Goal: Information Seeking & Learning: Learn about a topic

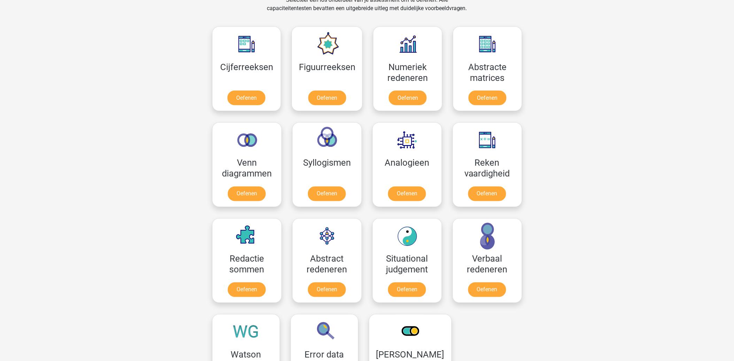
scroll to position [387, 0]
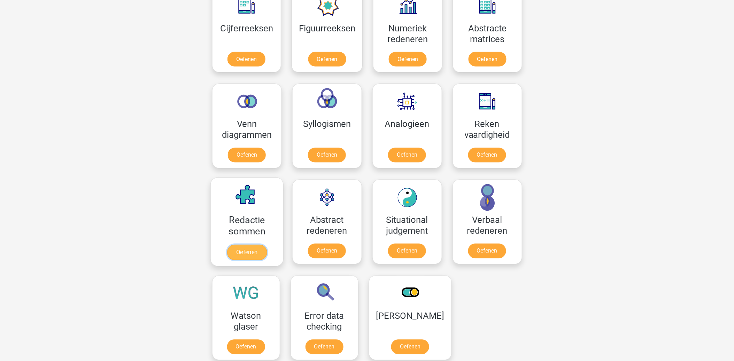
click at [247, 245] on link "Oefenen" at bounding box center [247, 252] width 40 height 15
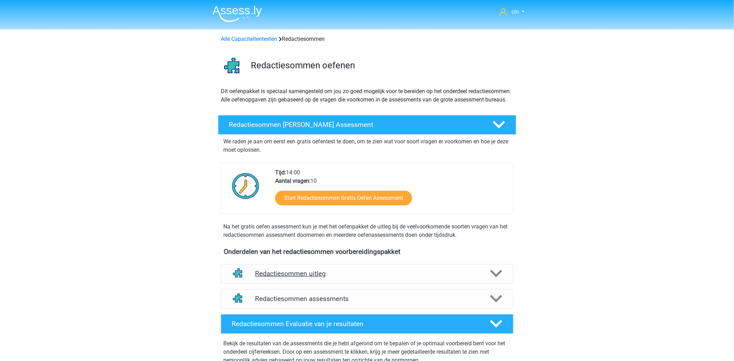
click at [291, 277] on h4 "Redactiesommen uitleg" at bounding box center [367, 273] width 224 height 8
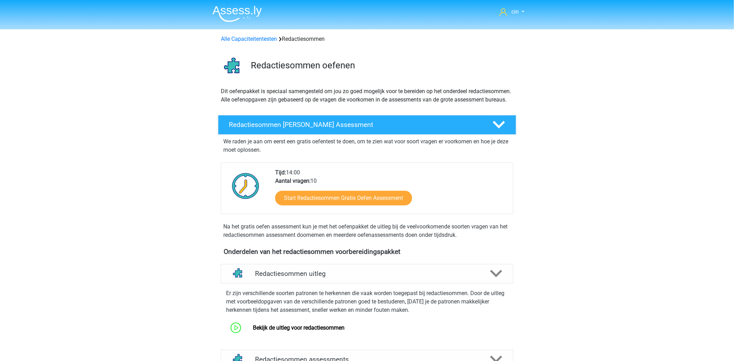
scroll to position [39, 0]
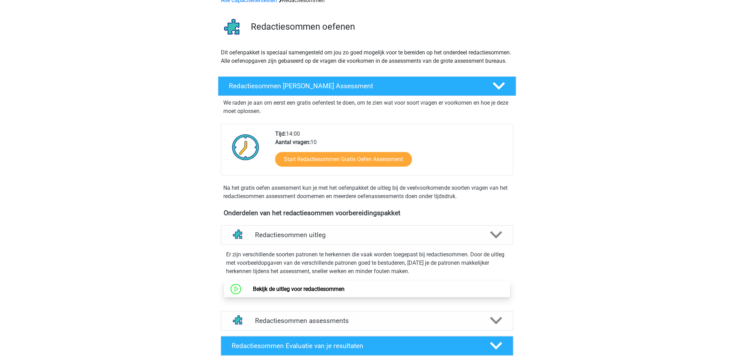
click at [299, 292] on link "Bekijk de uitleg voor redactiesommen" at bounding box center [299, 288] width 92 height 7
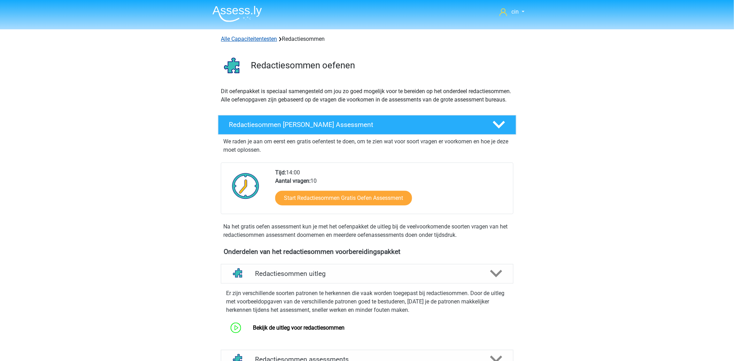
click at [260, 39] on link "Alle Capaciteitentesten" at bounding box center [249, 39] width 56 height 7
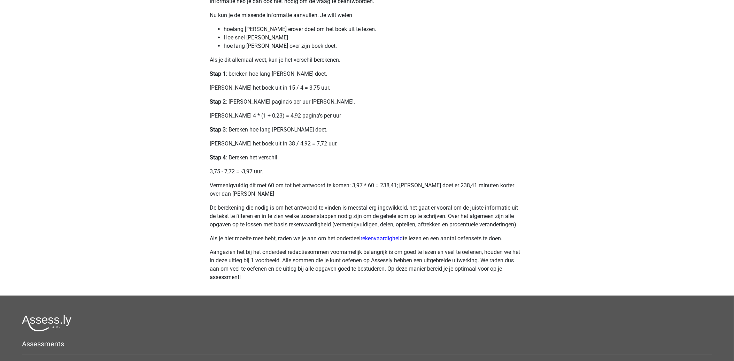
scroll to position [271, 0]
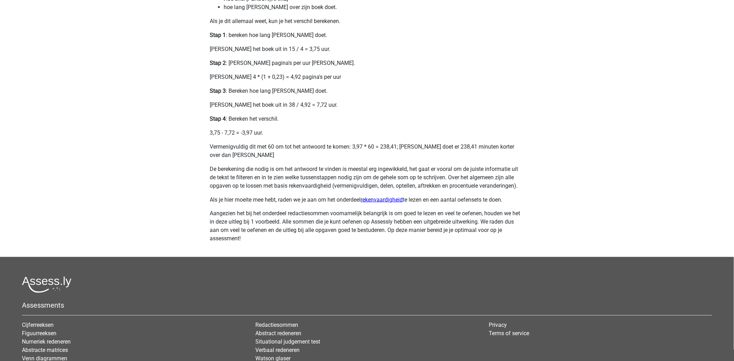
click at [391, 200] on link "rekenvaardigheid" at bounding box center [382, 199] width 42 height 7
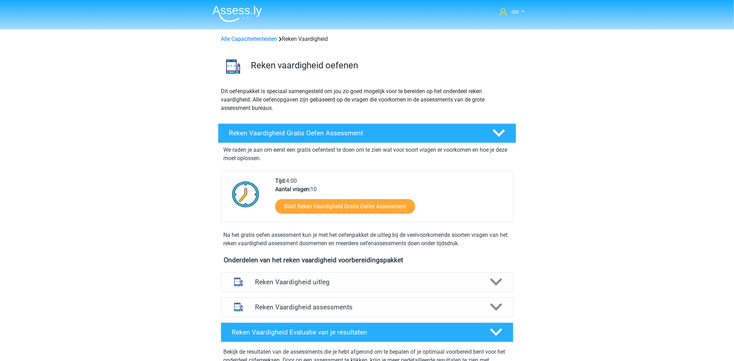
scroll to position [116, 0]
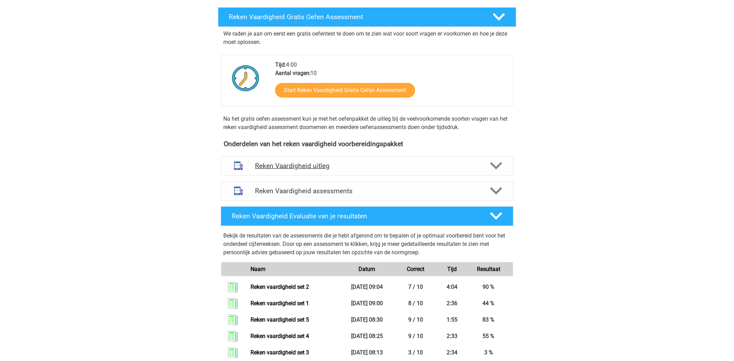
click at [327, 164] on h4 "Reken Vaardigheid uitleg" at bounding box center [367, 166] width 224 height 8
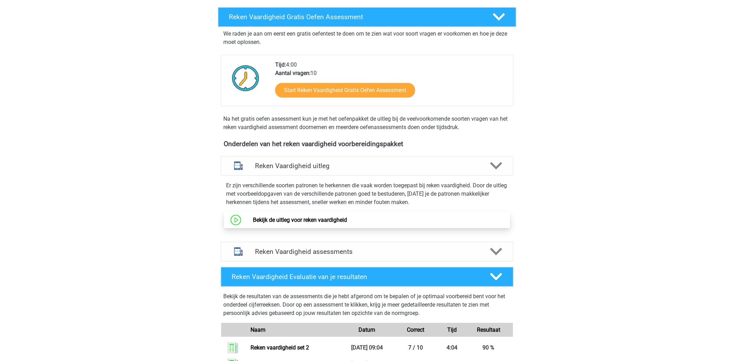
click at [327, 220] on link "Bekijk de uitleg voor reken vaardigheid" at bounding box center [300, 219] width 94 height 7
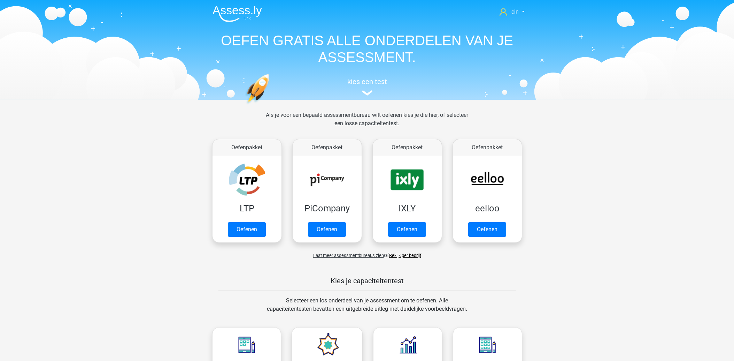
scroll to position [296, 0]
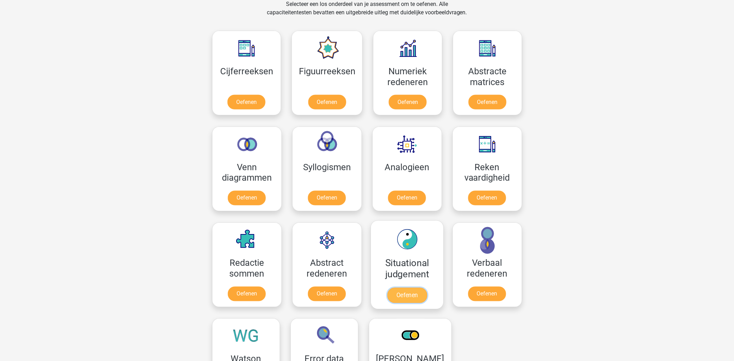
click at [404, 288] on link "Oefenen" at bounding box center [407, 295] width 40 height 15
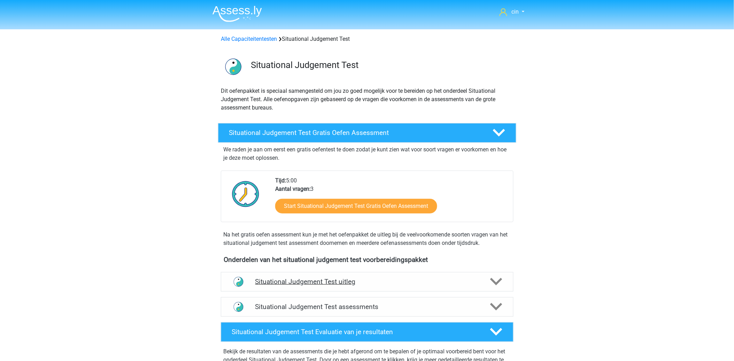
click at [292, 285] on h4 "Situational Judgement Test uitleg" at bounding box center [367, 281] width 224 height 8
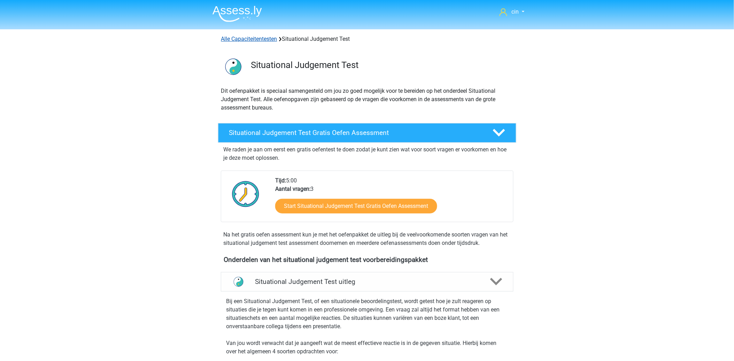
click at [239, 38] on link "Alle Capaciteitentesten" at bounding box center [249, 39] width 56 height 7
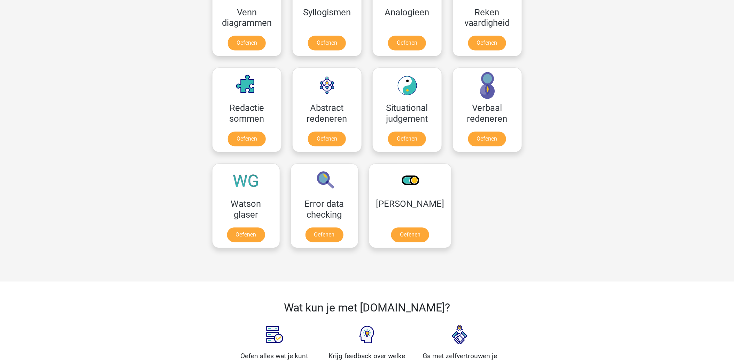
scroll to position [490, 0]
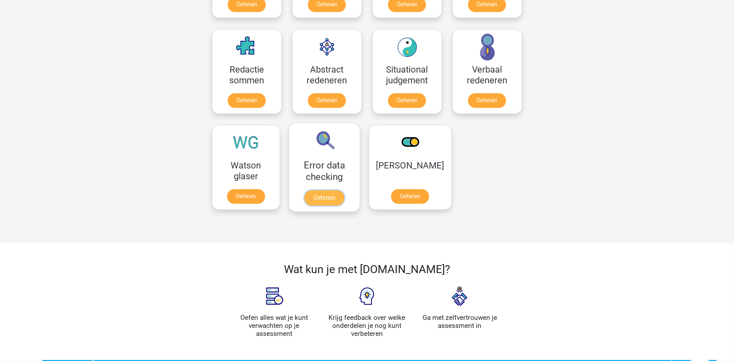
click at [327, 190] on link "Oefenen" at bounding box center [325, 197] width 40 height 15
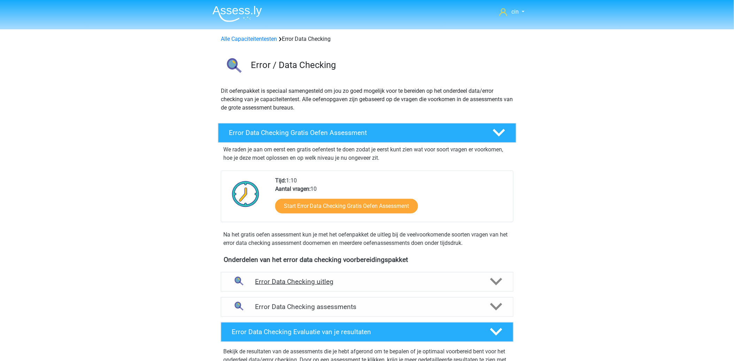
click at [304, 280] on h4 "Error Data Checking uitleg" at bounding box center [367, 281] width 224 height 8
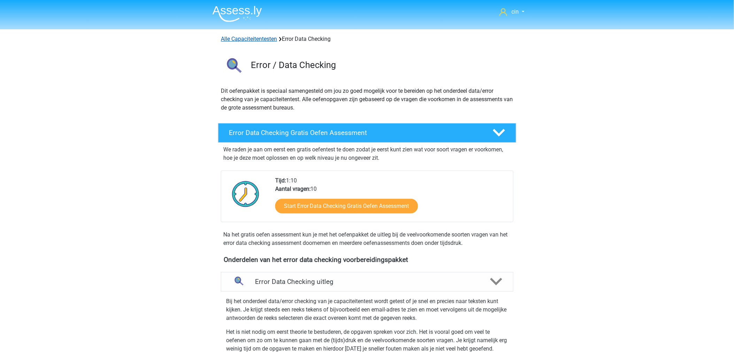
click at [250, 40] on link "Alle Capaciteitentesten" at bounding box center [249, 39] width 56 height 7
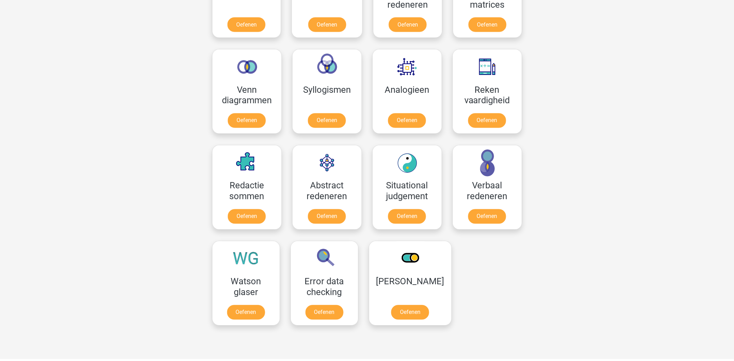
scroll to position [412, 0]
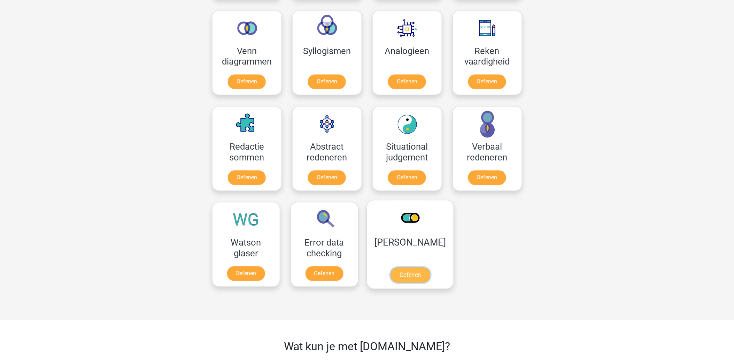
click at [392, 267] on link "Oefenen" at bounding box center [410, 274] width 40 height 15
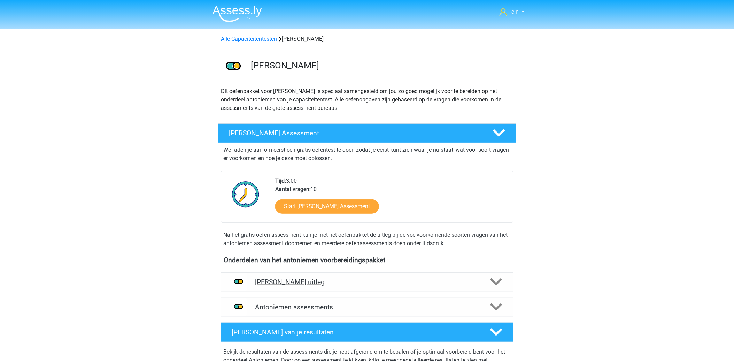
click at [303, 284] on h4 "Antoniemen uitleg" at bounding box center [367, 282] width 224 height 8
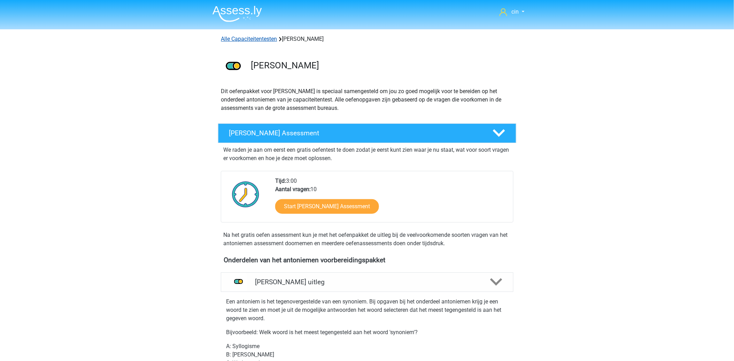
click at [229, 39] on link "Alle Capaciteitentesten" at bounding box center [249, 39] width 56 height 7
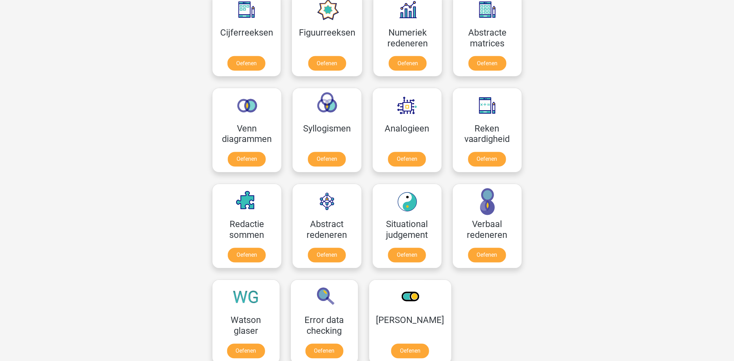
scroll to position [374, 0]
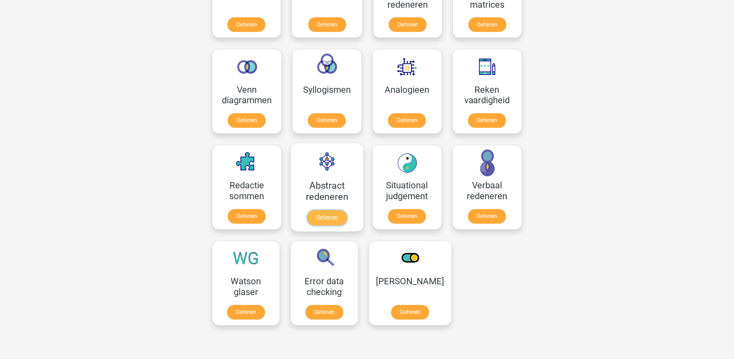
click at [331, 210] on link "Oefenen" at bounding box center [327, 217] width 40 height 15
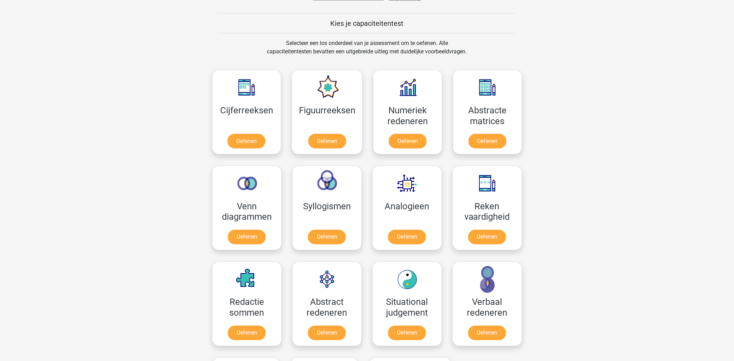
scroll to position [219, 0]
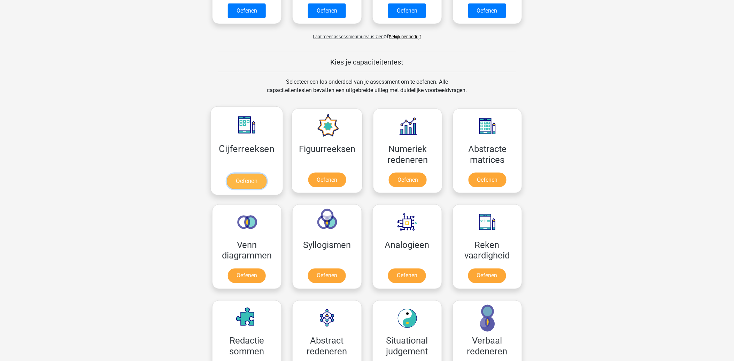
click at [246, 174] on link "Oefenen" at bounding box center [247, 181] width 40 height 15
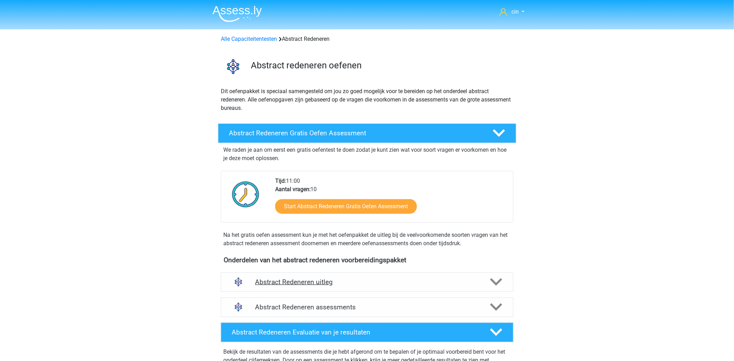
click at [293, 286] on div "Abstract Redeneren uitleg" at bounding box center [367, 282] width 293 height 20
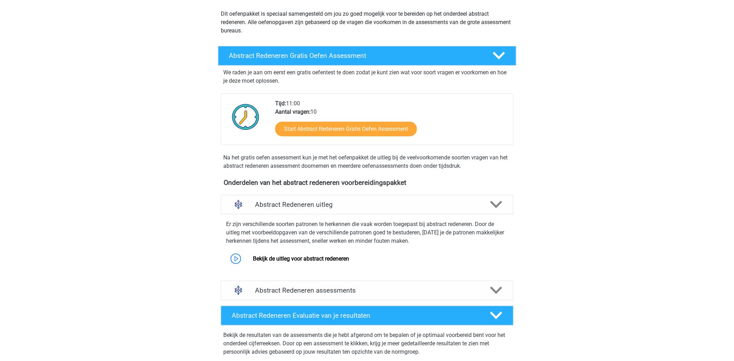
scroll to position [116, 0]
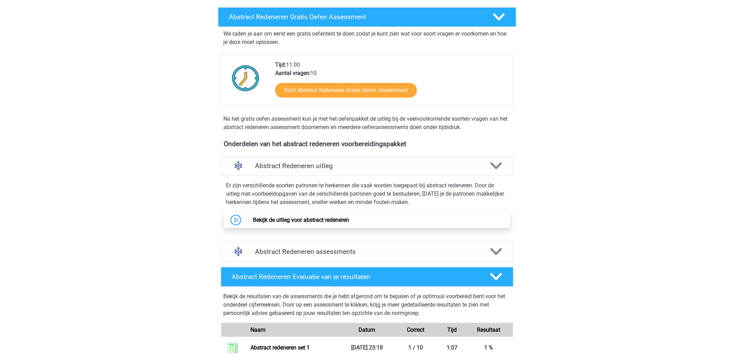
click at [341, 219] on link "Bekijk de uitleg voor abstract redeneren" at bounding box center [301, 219] width 96 height 7
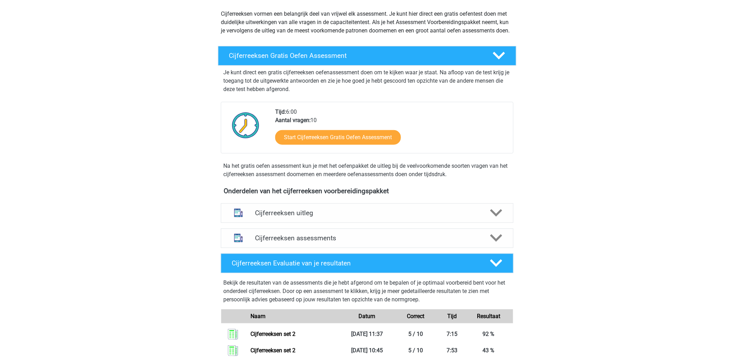
scroll to position [116, 0]
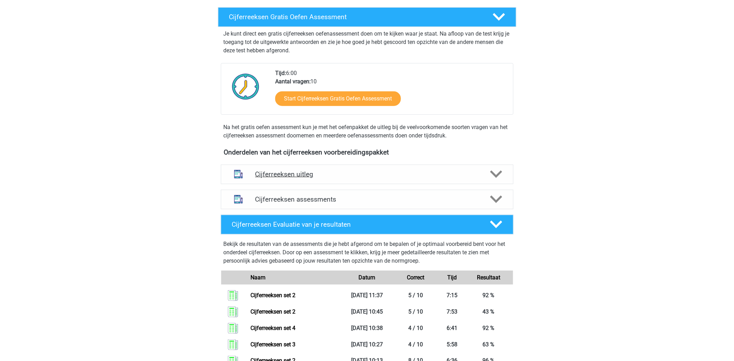
click at [311, 178] on h4 "Cijferreeksen uitleg" at bounding box center [367, 174] width 224 height 8
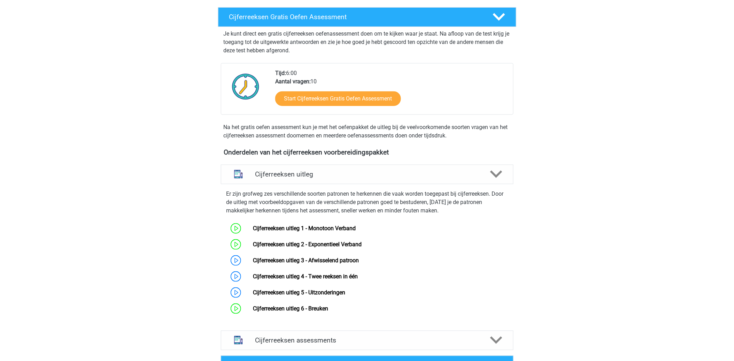
scroll to position [155, 0]
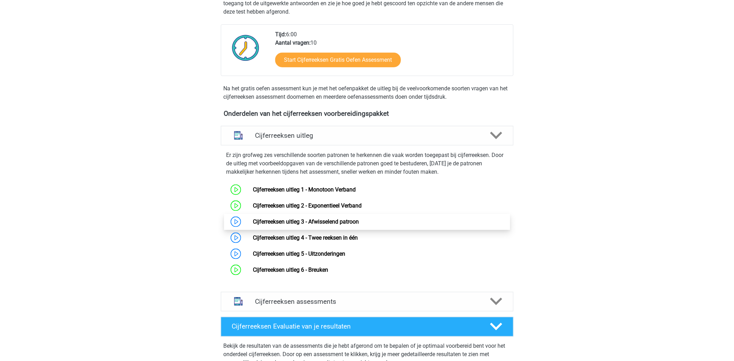
click at [276, 225] on link "Cijferreeksen uitleg 3 - Afwisselend patroon" at bounding box center [306, 221] width 106 height 7
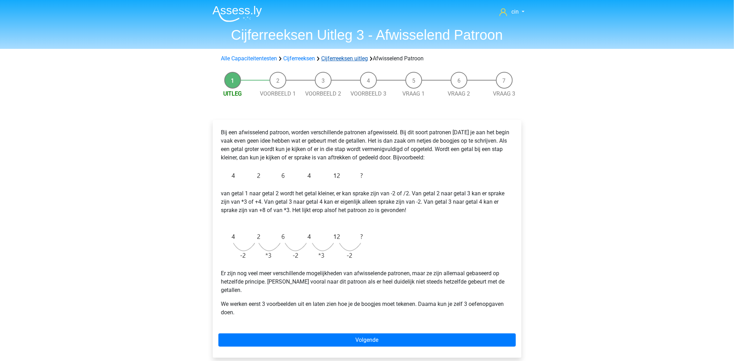
click at [350, 60] on link "Cijferreeksen uitleg" at bounding box center [345, 58] width 47 height 7
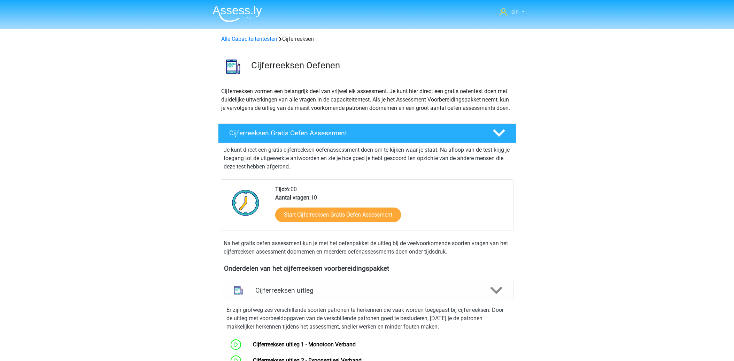
scroll to position [286, 0]
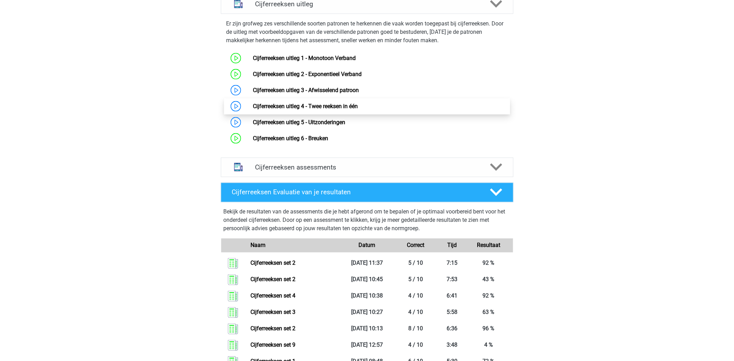
click at [316, 109] on link "Cijferreeksen uitleg 4 - Twee reeksen in één" at bounding box center [305, 106] width 105 height 7
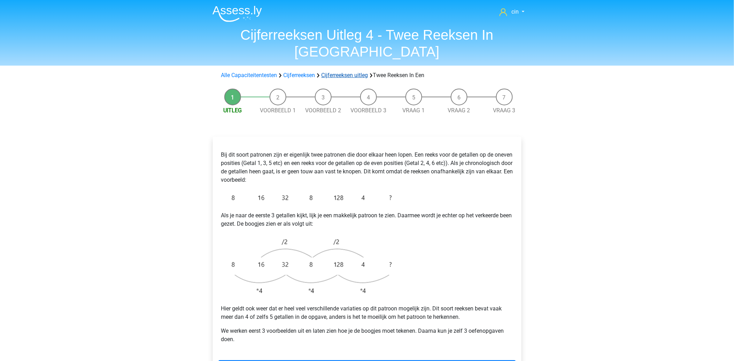
click at [349, 72] on link "Cijferreeksen uitleg" at bounding box center [345, 75] width 47 height 7
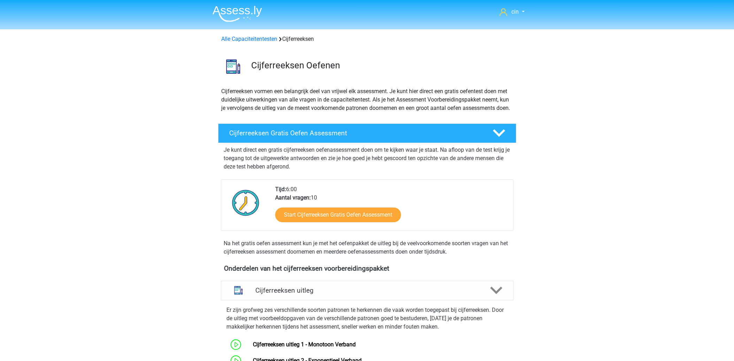
scroll to position [286, 0]
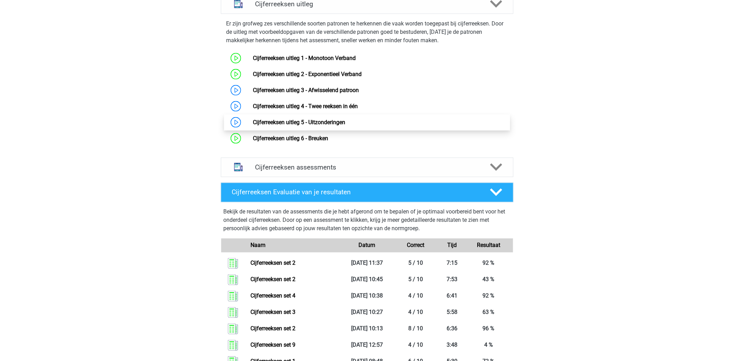
click at [298, 125] on link "Cijferreeksen uitleg 5 - Uitzonderingen" at bounding box center [299, 122] width 92 height 7
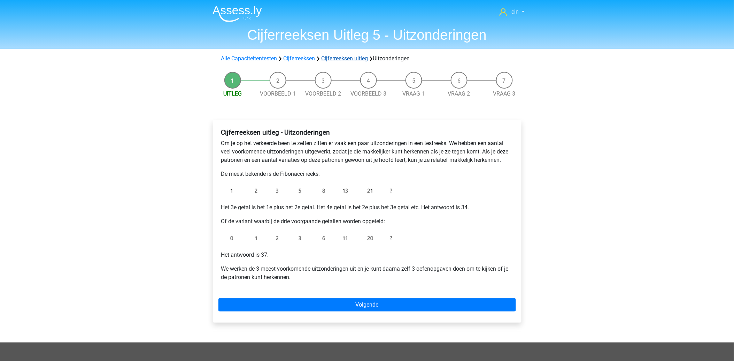
click at [347, 61] on link "Cijferreeksen uitleg" at bounding box center [345, 58] width 47 height 7
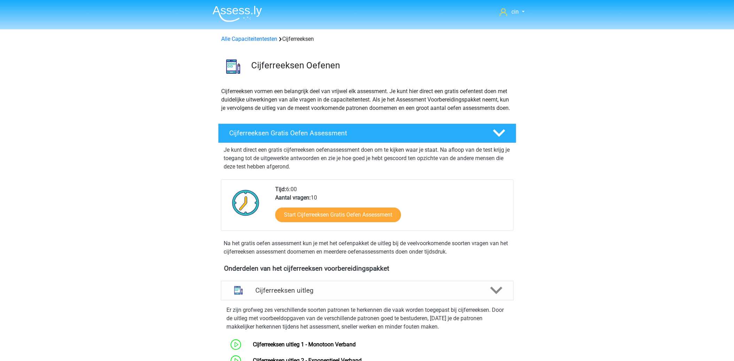
scroll to position [286, 0]
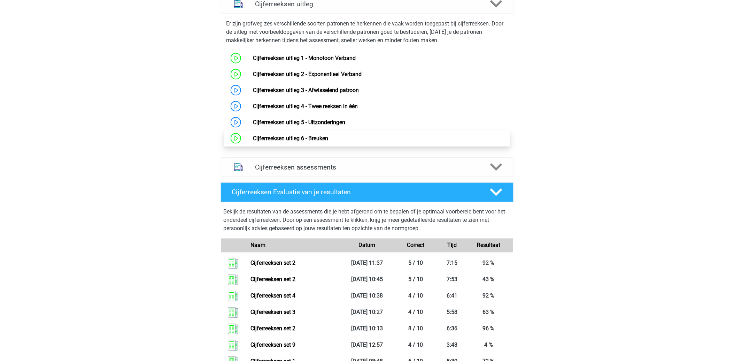
click at [306, 141] on link "Cijferreeksen uitleg 6 - Breuken" at bounding box center [290, 138] width 75 height 7
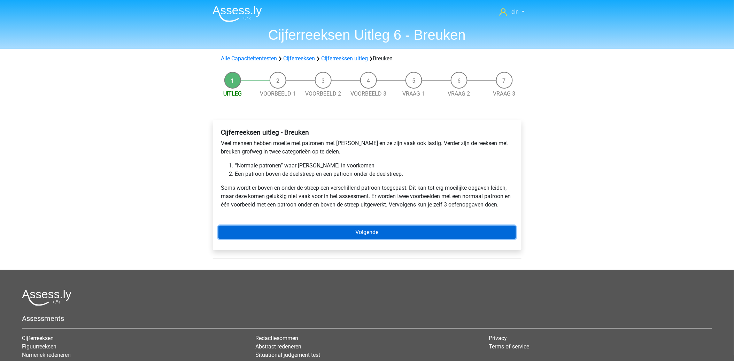
click at [352, 235] on link "Volgende" at bounding box center [368, 231] width 298 height 13
click at [341, 231] on link "Volgende" at bounding box center [368, 231] width 298 height 13
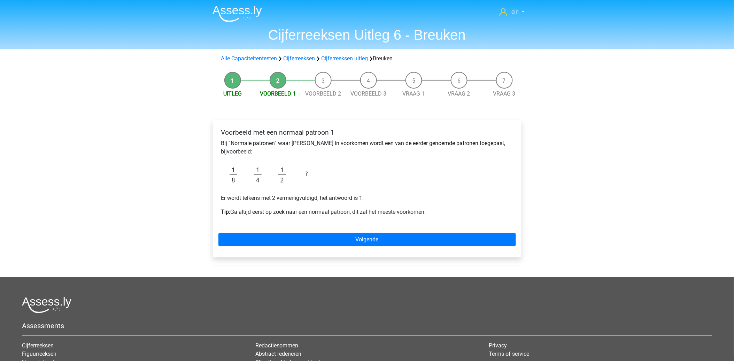
click at [234, 81] on li "Uitleg" at bounding box center [232, 85] width 45 height 26
click at [297, 247] on div "Voorbeeld met een normaal patroon 1 Bij “Normale patronen” waar breuken in voor…" at bounding box center [367, 188] width 309 height 137
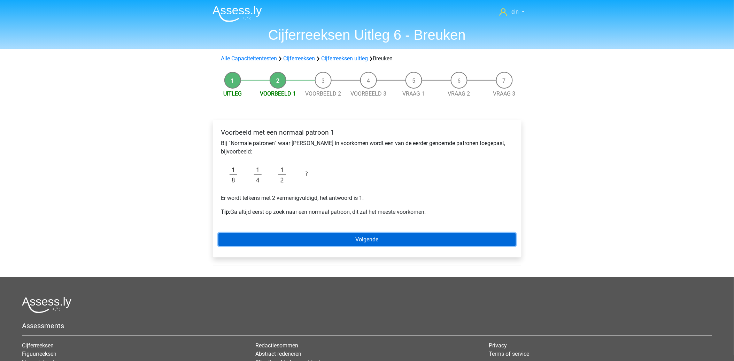
click at [332, 239] on link "Volgende" at bounding box center [368, 239] width 298 height 13
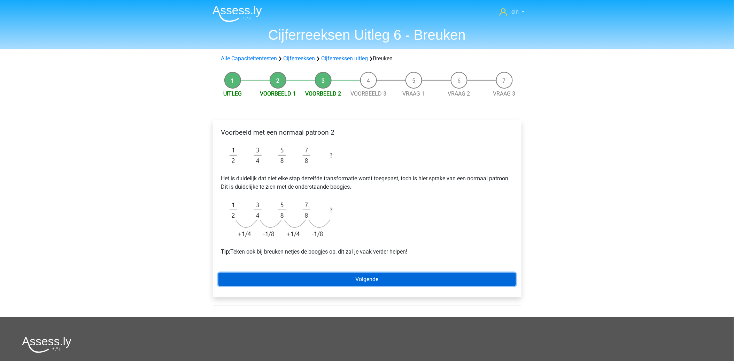
click at [361, 280] on link "Volgende" at bounding box center [368, 279] width 298 height 13
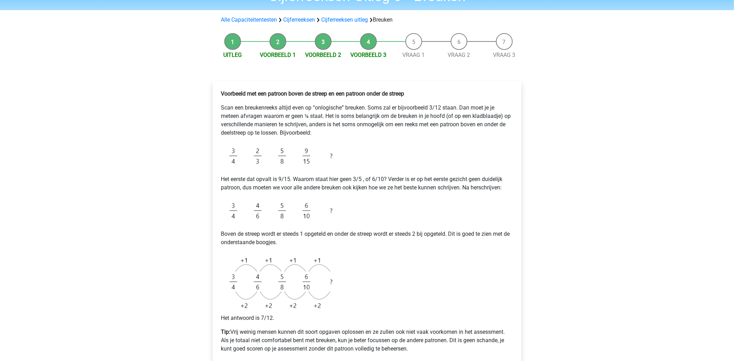
scroll to position [77, 0]
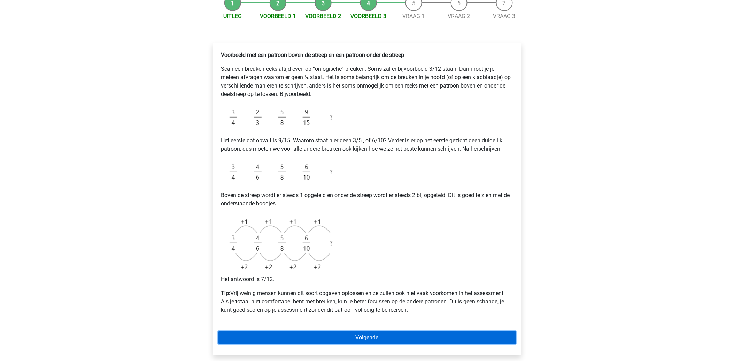
click at [329, 339] on link "Volgende" at bounding box center [368, 337] width 298 height 13
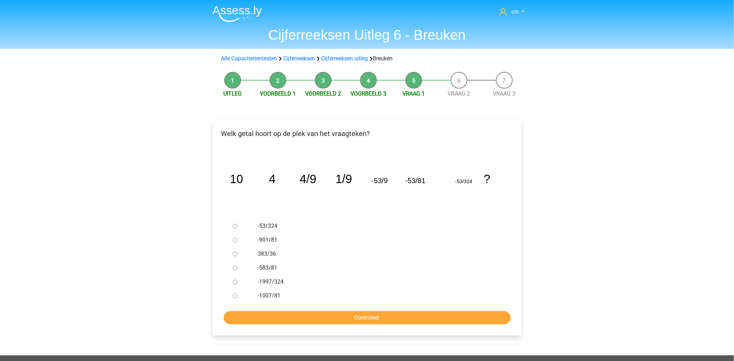
click at [262, 297] on label "-1007/81" at bounding box center [378, 295] width 241 height 8
click at [237, 297] on input "-1007/81" at bounding box center [235, 295] width 5 height 5
radio input "true"
click at [274, 314] on input "Controleer" at bounding box center [367, 317] width 287 height 13
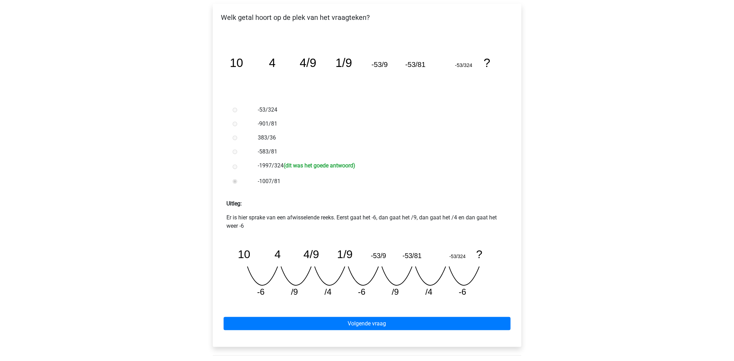
scroll to position [155, 0]
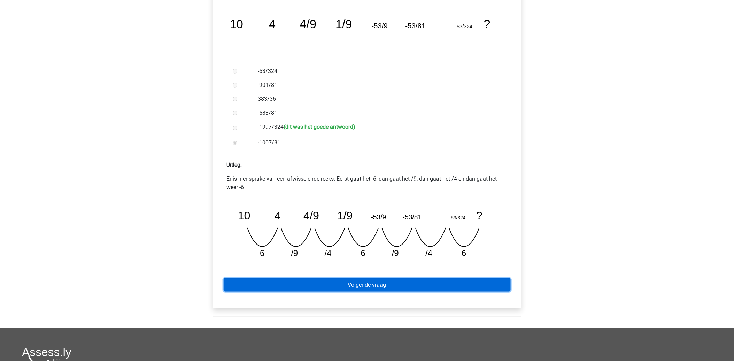
click at [368, 286] on link "Volgende vraag" at bounding box center [367, 284] width 287 height 13
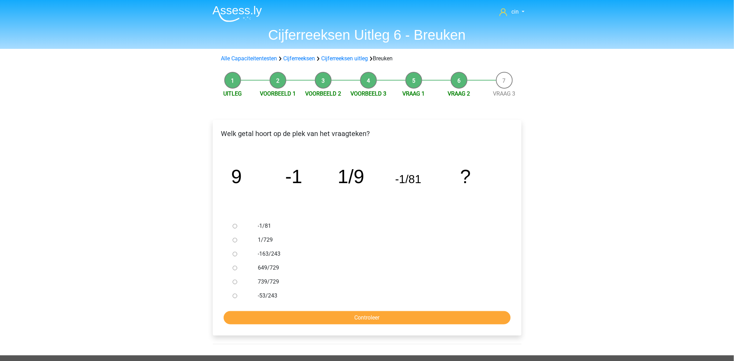
click at [267, 240] on label "1/729" at bounding box center [378, 240] width 241 height 8
click at [237, 240] on input "1/729" at bounding box center [235, 240] width 5 height 5
radio input "true"
click at [340, 313] on input "Controleer" at bounding box center [367, 317] width 287 height 13
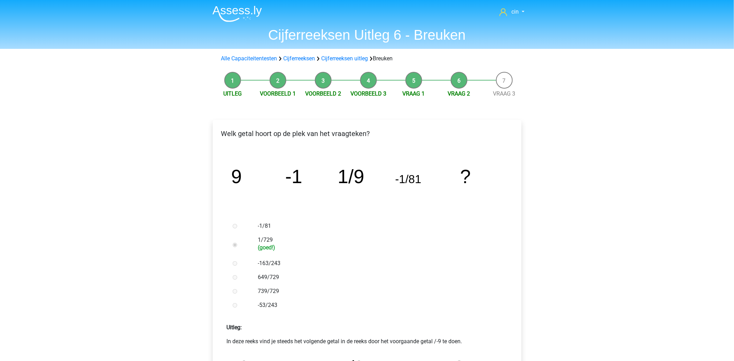
scroll to position [193, 0]
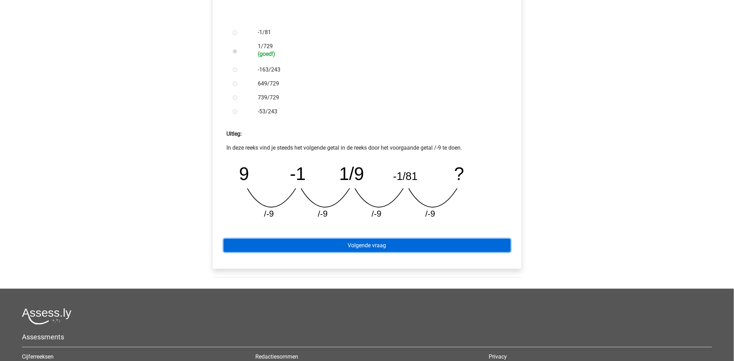
click at [363, 243] on link "Volgende vraag" at bounding box center [367, 245] width 287 height 13
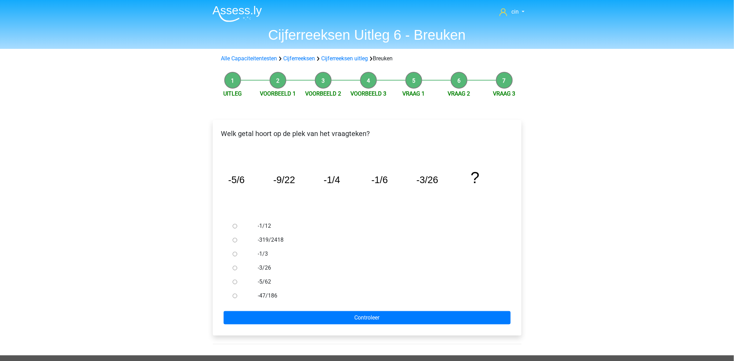
click at [234, 267] on input "-3/26" at bounding box center [235, 268] width 5 height 5
radio input "true"
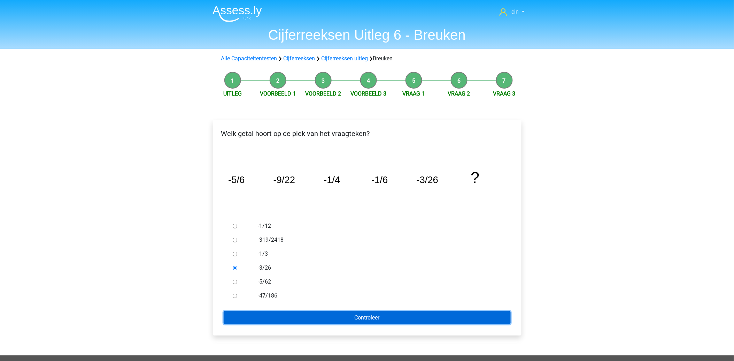
click at [375, 315] on input "Controleer" at bounding box center [367, 317] width 287 height 13
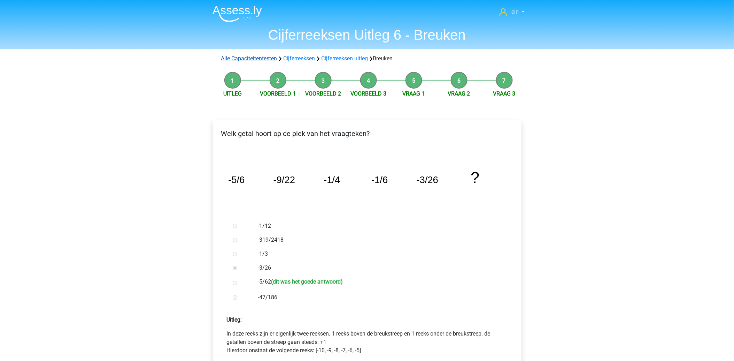
click at [261, 60] on link "Alle Capaciteitentesten" at bounding box center [249, 58] width 56 height 7
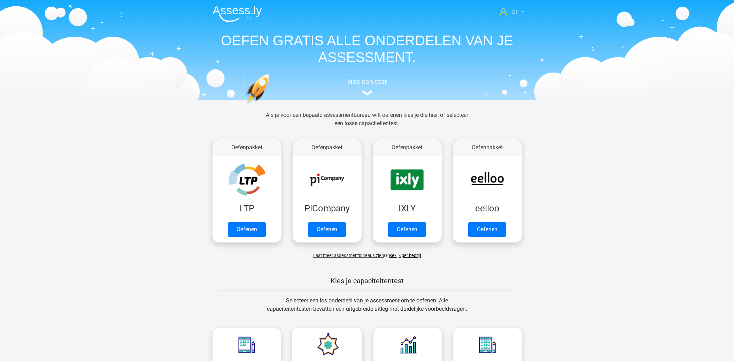
scroll to position [296, 0]
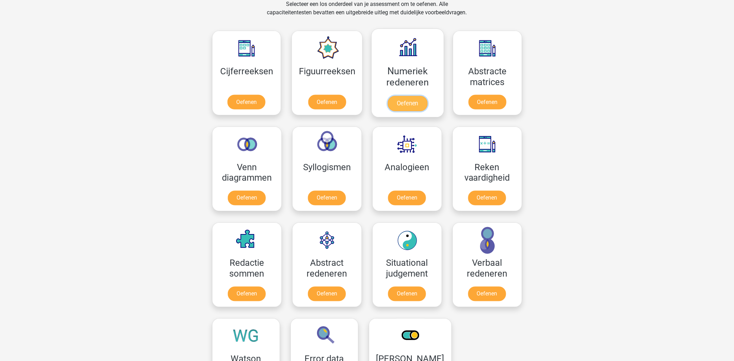
click at [406, 96] on link "Oefenen" at bounding box center [408, 103] width 40 height 15
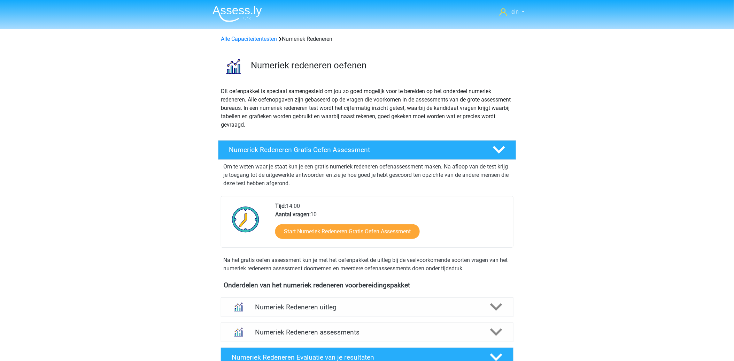
scroll to position [39, 0]
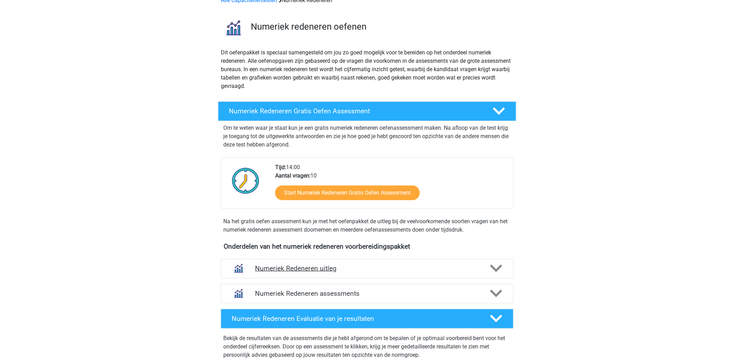
click at [322, 267] on h4 "Numeriek Redeneren uitleg" at bounding box center [367, 268] width 224 height 8
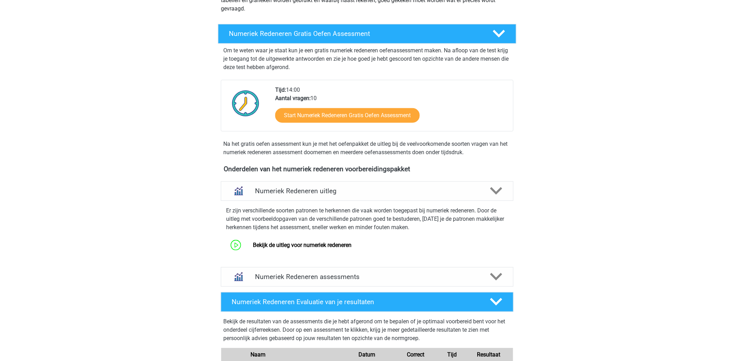
scroll to position [155, 0]
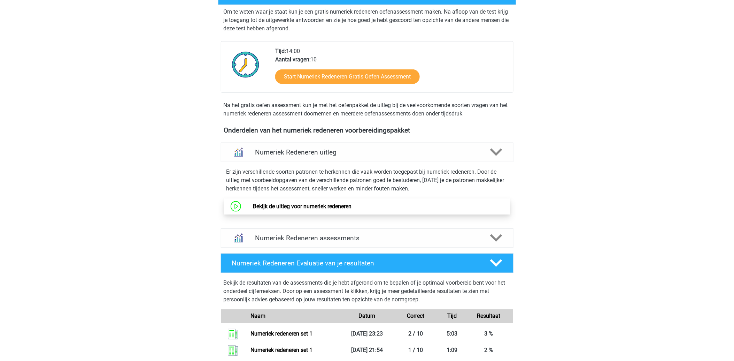
click at [291, 205] on link "Bekijk de uitleg voor numeriek redeneren" at bounding box center [302, 206] width 99 height 7
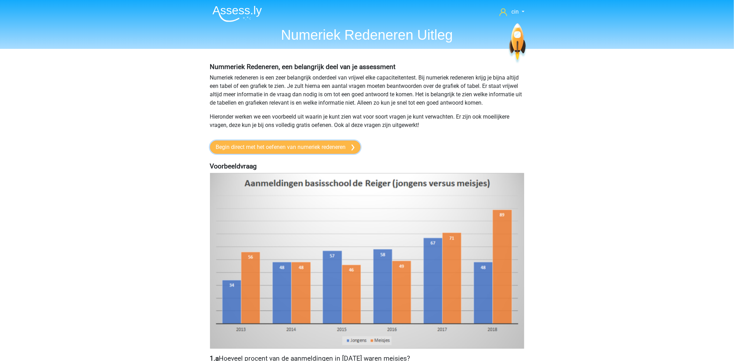
click at [301, 150] on link "Begin direct met het oefenen van numeriek redeneren" at bounding box center [285, 146] width 151 height 13
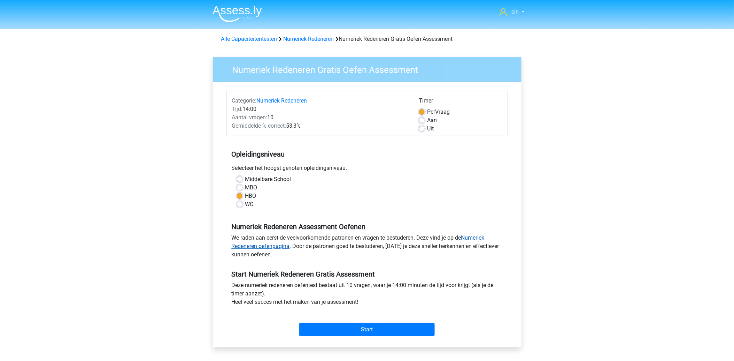
click at [242, 246] on link "Numeriek Redeneren oefenpagina" at bounding box center [358, 241] width 253 height 15
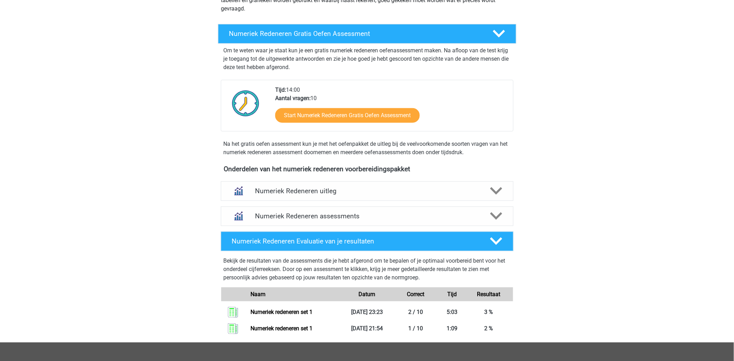
scroll to position [155, 0]
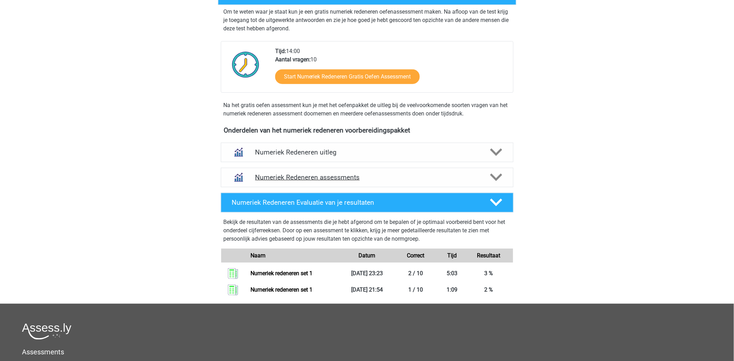
click at [311, 176] on h4 "Numeriek Redeneren assessments" at bounding box center [367, 177] width 224 height 8
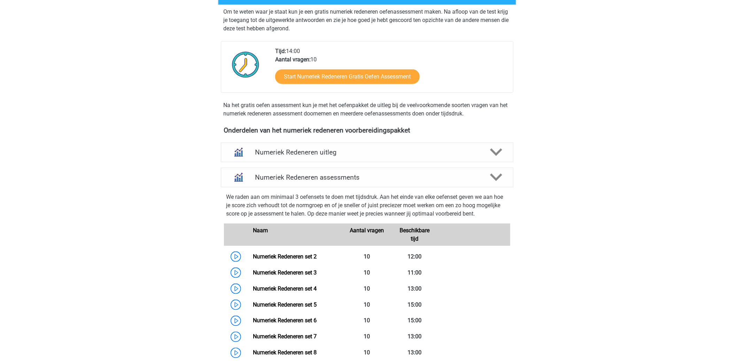
scroll to position [39, 0]
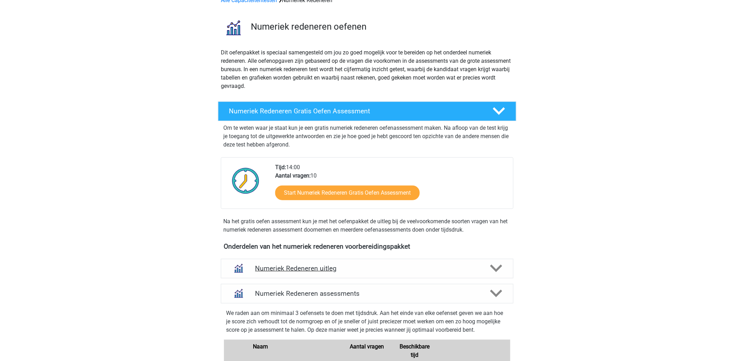
click at [318, 270] on h4 "Numeriek Redeneren uitleg" at bounding box center [367, 268] width 224 height 8
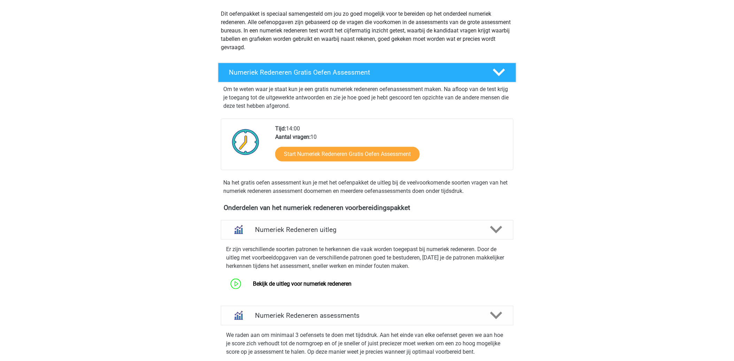
scroll to position [116, 0]
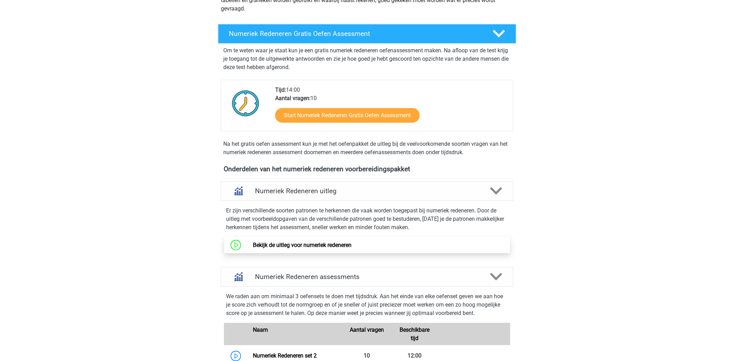
click at [304, 245] on link "Bekijk de uitleg voor numeriek redeneren" at bounding box center [302, 245] width 99 height 7
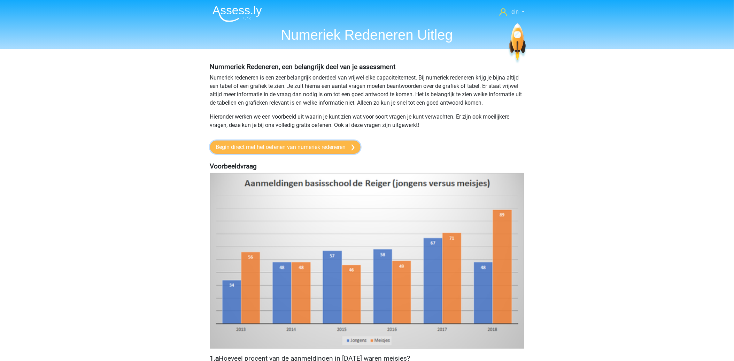
click at [295, 149] on link "Begin direct met het oefenen van numeriek redeneren" at bounding box center [285, 146] width 151 height 13
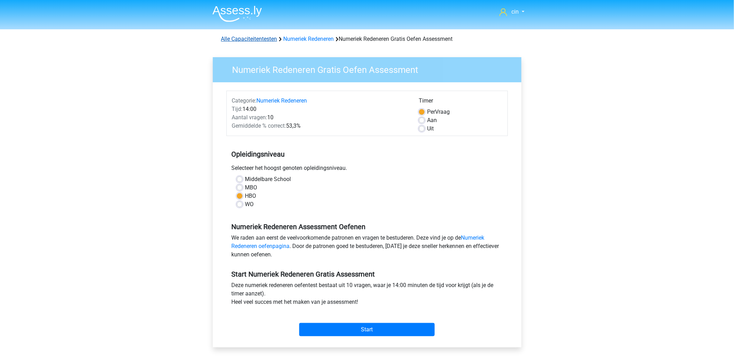
click at [242, 41] on link "Alle Capaciteitentesten" at bounding box center [249, 39] width 56 height 7
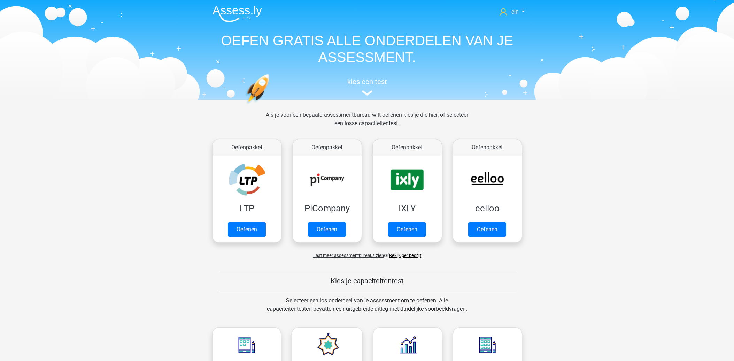
scroll to position [296, 0]
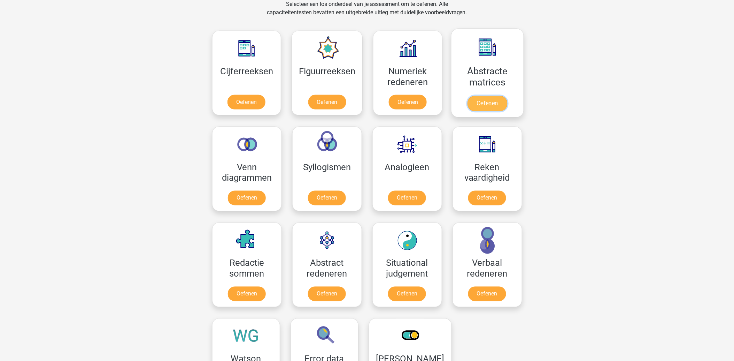
click at [499, 96] on link "Oefenen" at bounding box center [488, 103] width 40 height 15
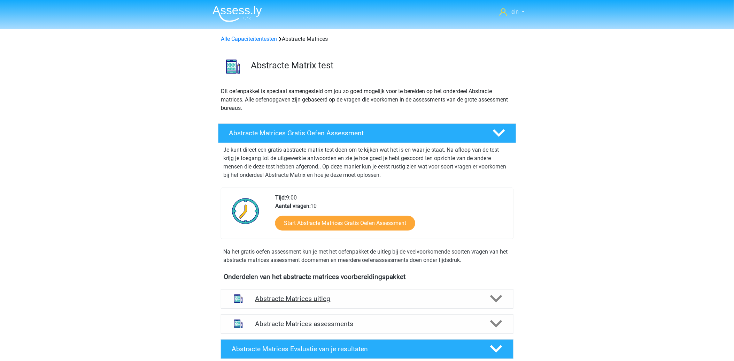
click at [288, 300] on h4 "Abstracte Matrices uitleg" at bounding box center [367, 298] width 224 height 8
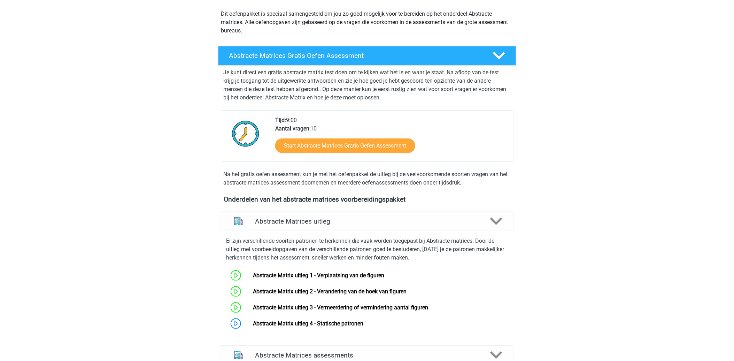
scroll to position [116, 0]
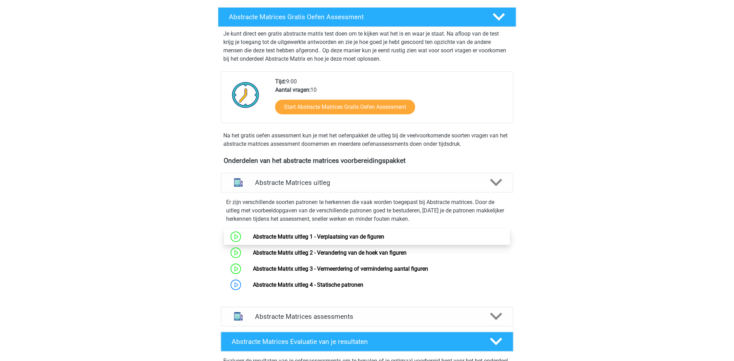
click at [344, 234] on link "Abstracte Matrix uitleg 1 - Verplaatsing van de figuren" at bounding box center [318, 236] width 131 height 7
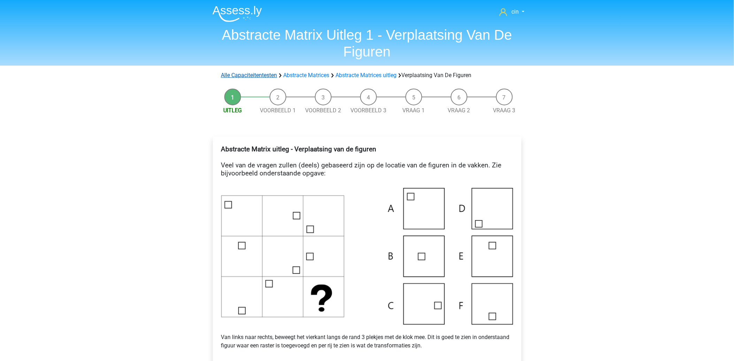
click at [228, 75] on link "Alle Capaciteitentesten" at bounding box center [249, 75] width 56 height 7
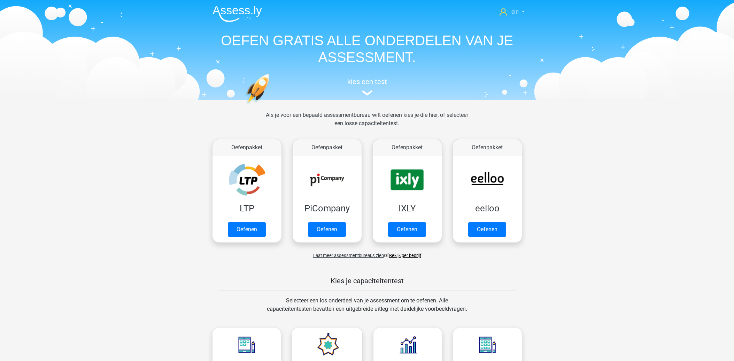
scroll to position [296, 0]
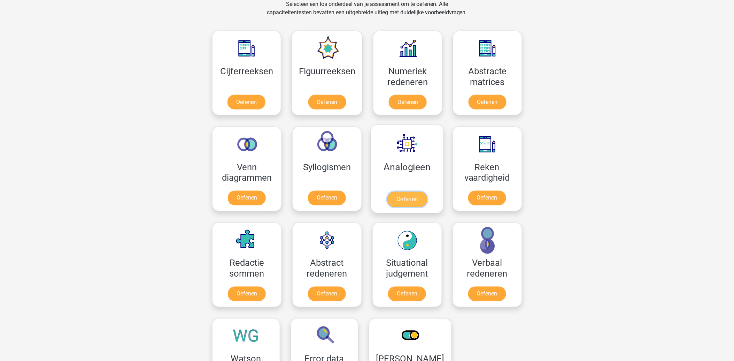
click at [406, 192] on link "Oefenen" at bounding box center [407, 199] width 40 height 15
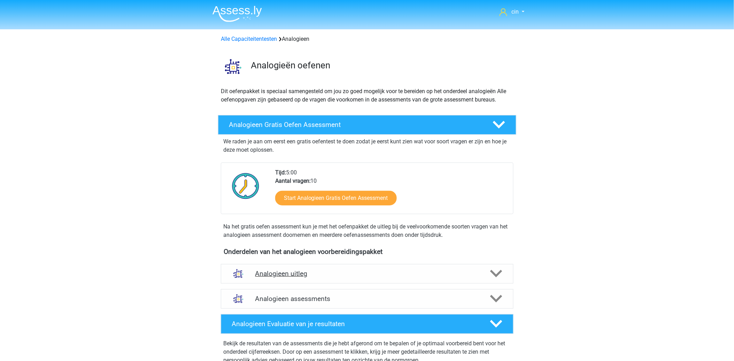
click at [274, 275] on h4 "Analogieen uitleg" at bounding box center [367, 273] width 224 height 8
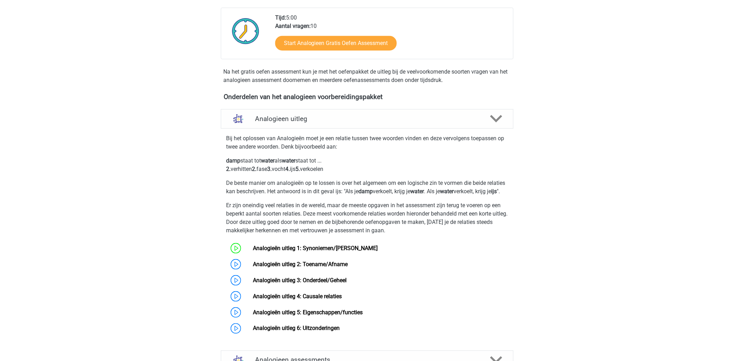
scroll to position [193, 0]
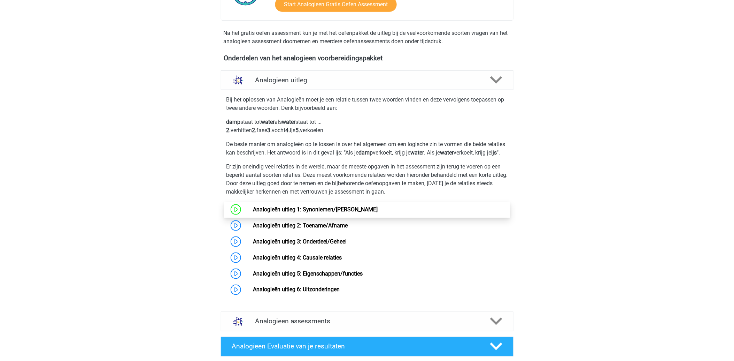
click at [350, 213] on link "Analogieën uitleg 1: Synoniemen/[PERSON_NAME]" at bounding box center [315, 209] width 125 height 7
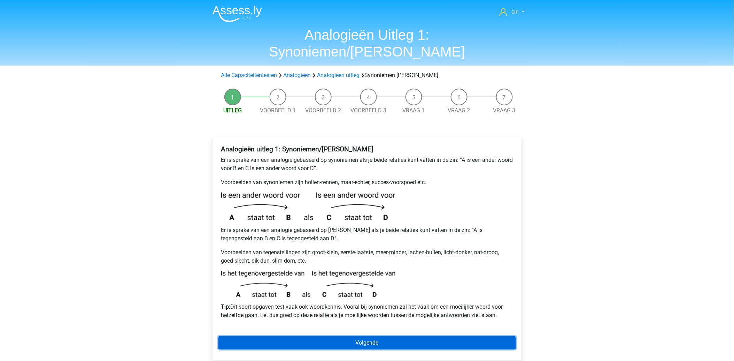
click at [341, 336] on link "Volgende" at bounding box center [368, 342] width 298 height 13
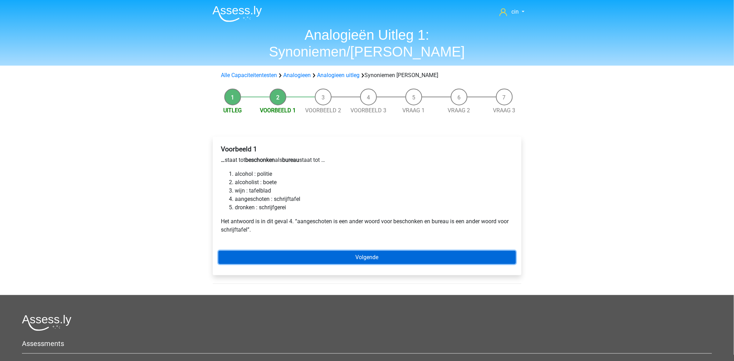
click at [397, 251] on link "Volgende" at bounding box center [368, 257] width 298 height 13
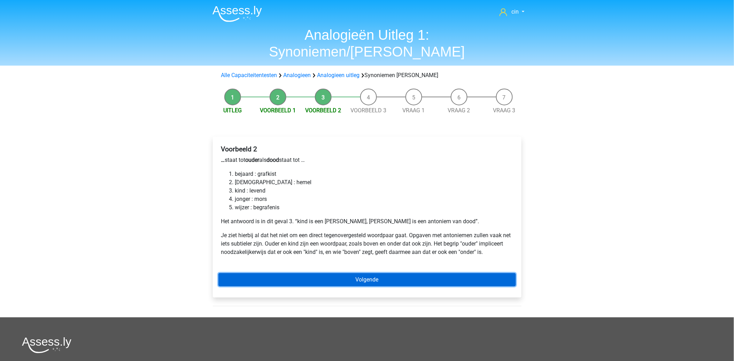
click at [367, 273] on link "Volgende" at bounding box center [368, 279] width 298 height 13
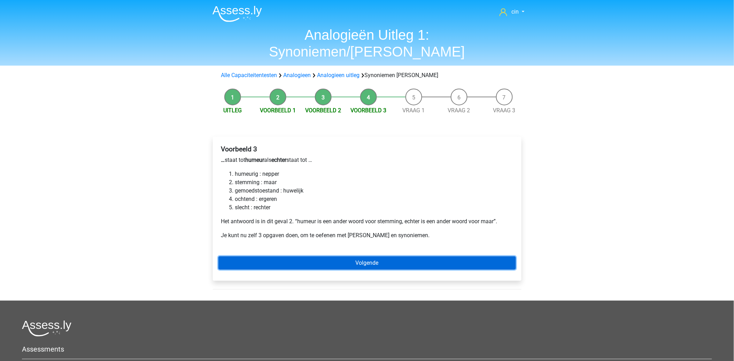
click at [267, 256] on link "Volgende" at bounding box center [368, 262] width 298 height 13
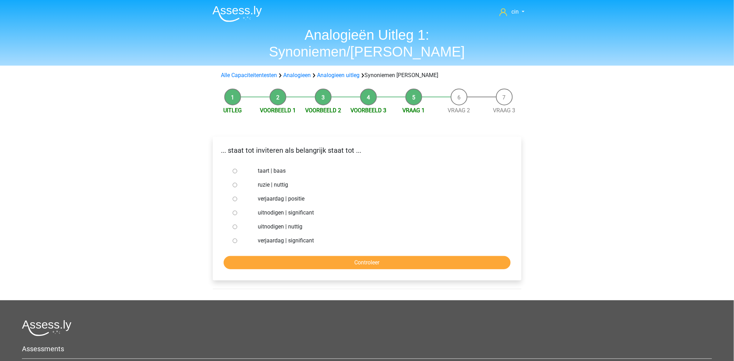
click at [232, 192] on div at bounding box center [241, 199] width 23 height 14
click at [235, 197] on input "verjaardag | positie" at bounding box center [235, 199] width 5 height 5
radio input "true"
click at [291, 256] on input "Controleer" at bounding box center [367, 262] width 287 height 13
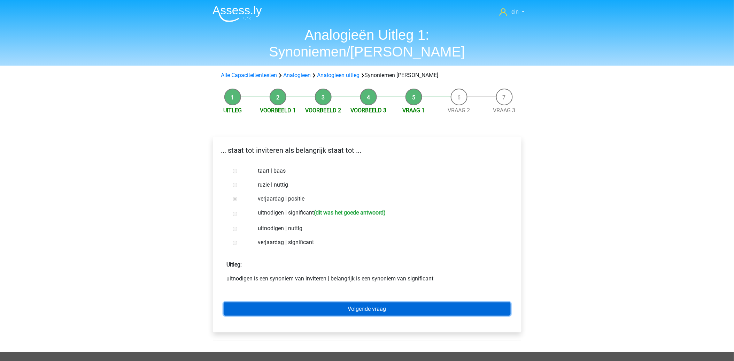
click at [366, 302] on link "Volgende vraag" at bounding box center [367, 308] width 287 height 13
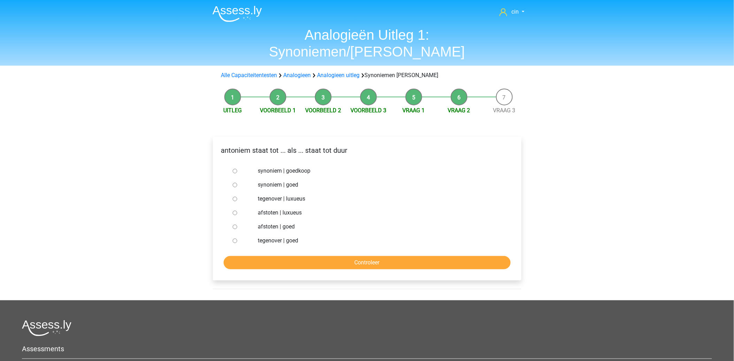
click at [241, 164] on div at bounding box center [241, 171] width 23 height 14
click at [234, 169] on input "synoniem | goedkoop" at bounding box center [235, 171] width 5 height 5
radio input "true"
click at [373, 256] on input "Controleer" at bounding box center [367, 262] width 287 height 13
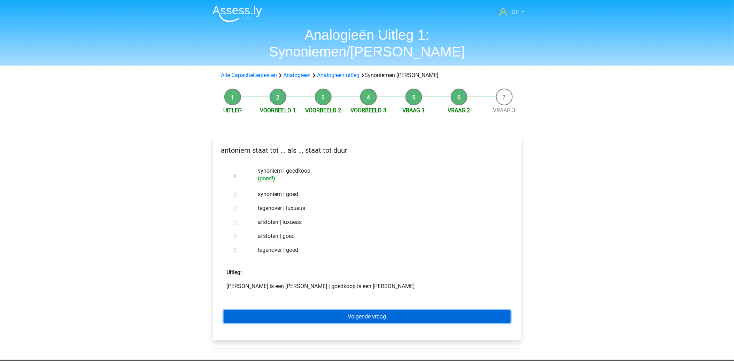
click at [365, 310] on link "Volgende vraag" at bounding box center [367, 316] width 287 height 13
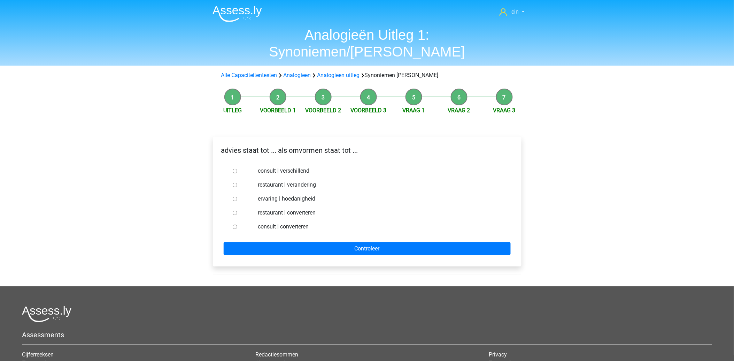
click at [239, 220] on div at bounding box center [241, 227] width 23 height 14
click at [234, 224] on input "consult | converteren" at bounding box center [235, 226] width 5 height 5
radio input "true"
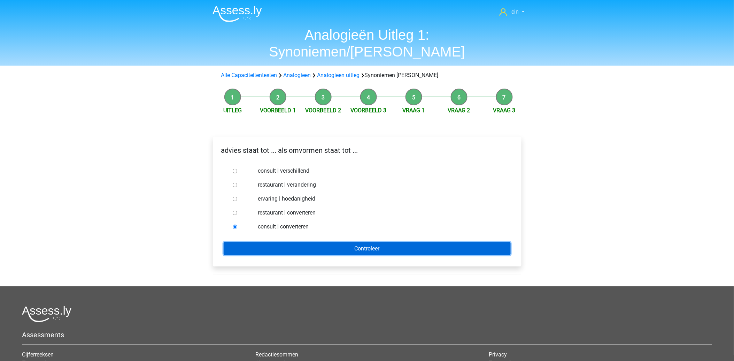
click at [271, 242] on input "Controleer" at bounding box center [367, 248] width 287 height 13
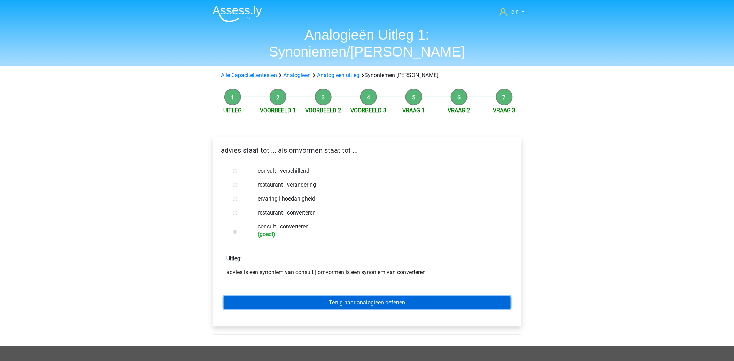
click at [386, 296] on link "Terug naar analogieën oefenen" at bounding box center [367, 302] width 287 height 13
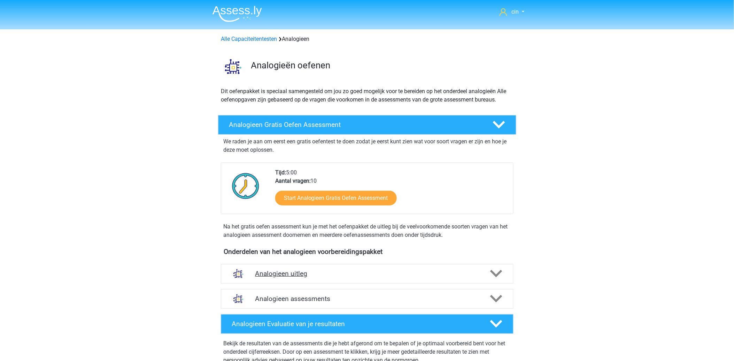
click at [292, 273] on h4 "Analogieen uitleg" at bounding box center [367, 273] width 224 height 8
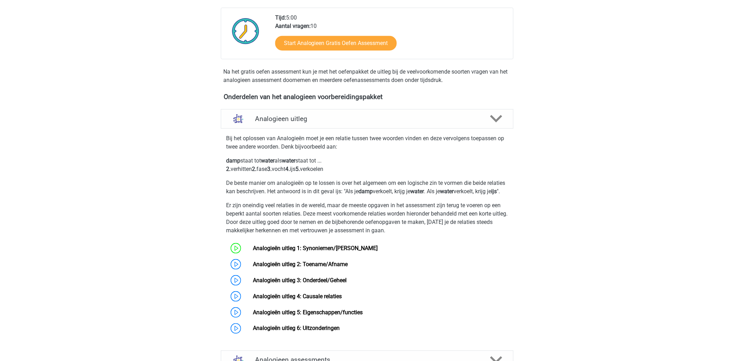
scroll to position [232, 0]
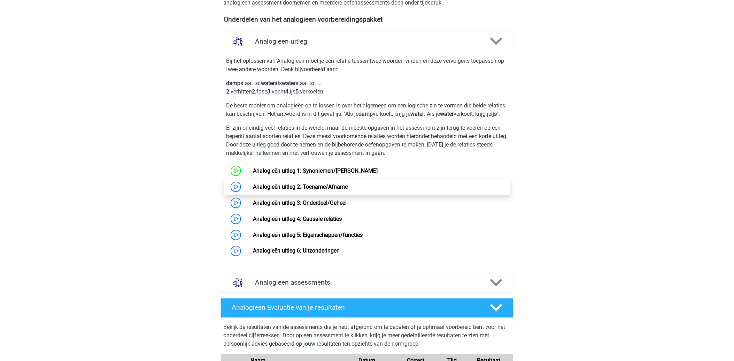
click at [331, 190] on link "Analogieën uitleg 2: Toename/Afname" at bounding box center [300, 186] width 95 height 7
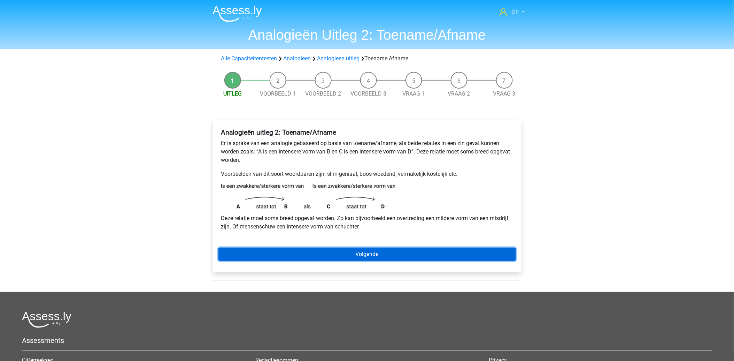
click at [363, 251] on link "Volgende" at bounding box center [368, 253] width 298 height 13
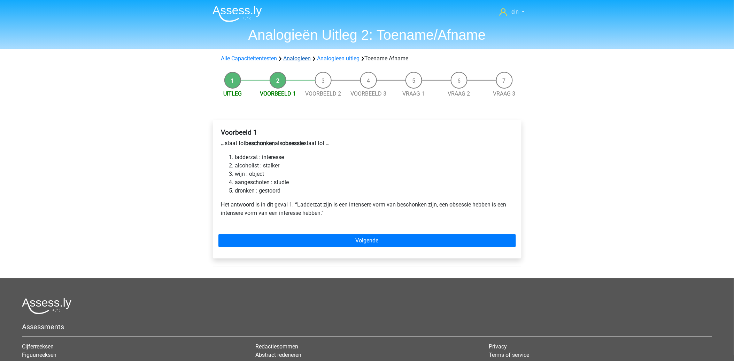
click at [307, 60] on link "Analogieen" at bounding box center [298, 58] width 28 height 7
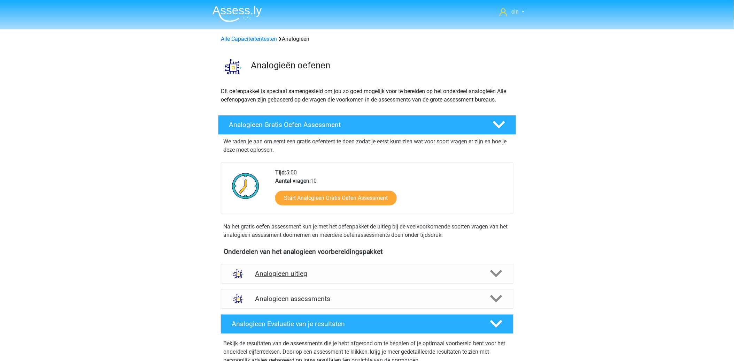
click at [298, 274] on h4 "Analogieen uitleg" at bounding box center [367, 273] width 224 height 8
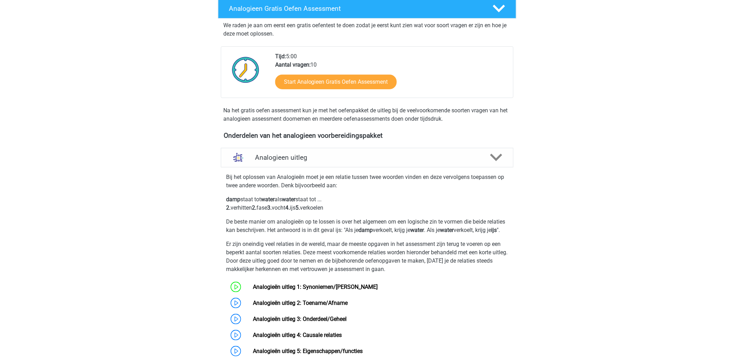
scroll to position [155, 0]
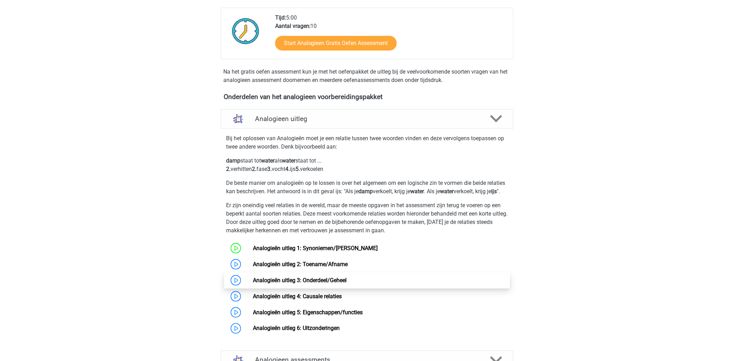
click at [314, 283] on link "Analogieën uitleg 3: Onderdeel/Geheel" at bounding box center [300, 280] width 94 height 7
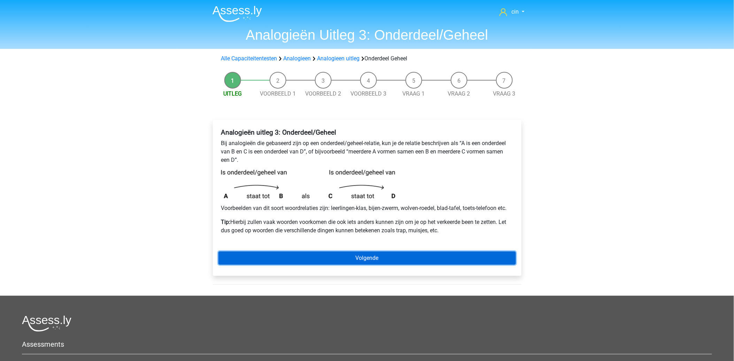
click at [387, 251] on link "Volgende" at bounding box center [368, 257] width 298 height 13
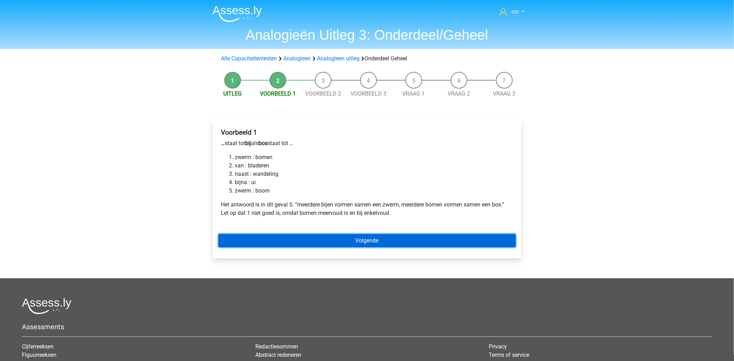
click at [333, 245] on link "Volgende" at bounding box center [368, 240] width 298 height 13
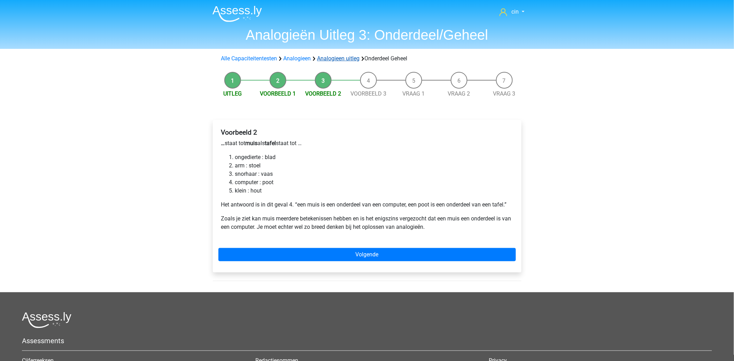
click at [338, 58] on link "Analogieen uitleg" at bounding box center [338, 58] width 43 height 7
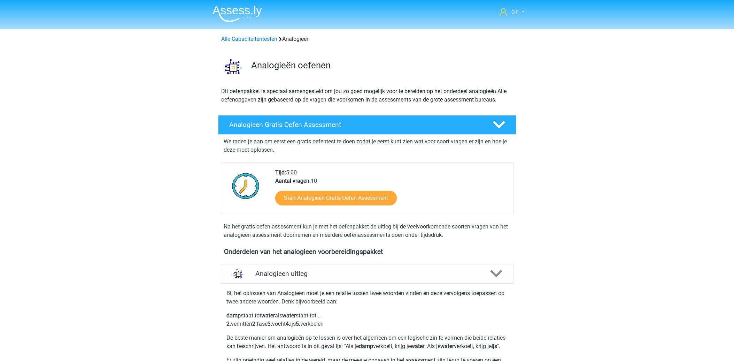
scroll to position [261, 0]
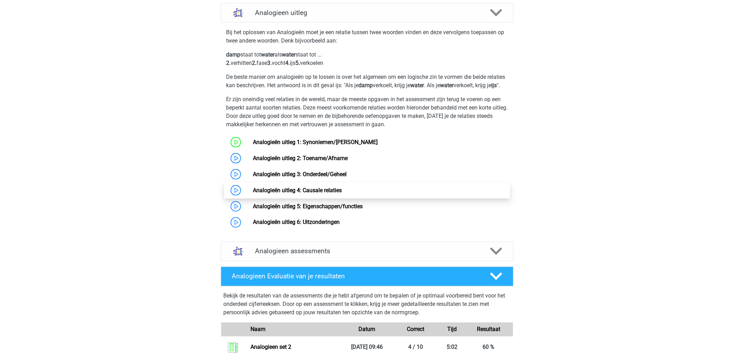
click at [312, 193] on link "Analogieën uitleg 4: Causale relaties" at bounding box center [297, 190] width 89 height 7
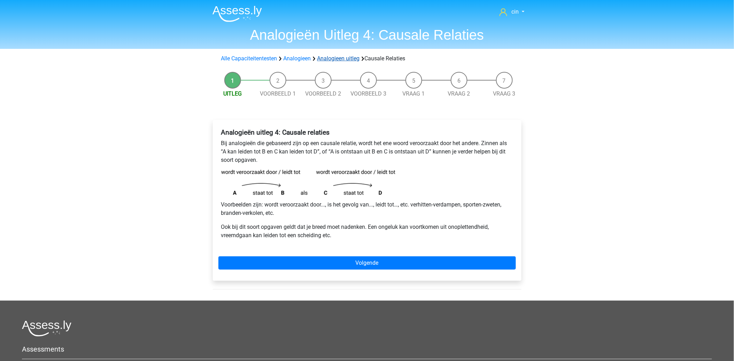
click at [346, 59] on link "Analogieen uitleg" at bounding box center [338, 58] width 43 height 7
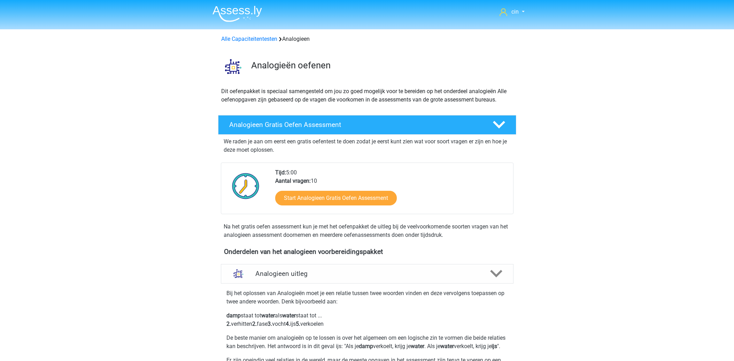
scroll to position [261, 0]
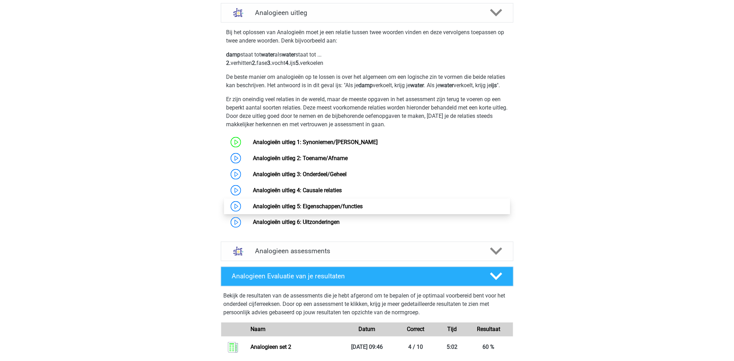
click at [315, 209] on link "Analogieën uitleg 5: Eigenschappen/functies" at bounding box center [308, 206] width 110 height 7
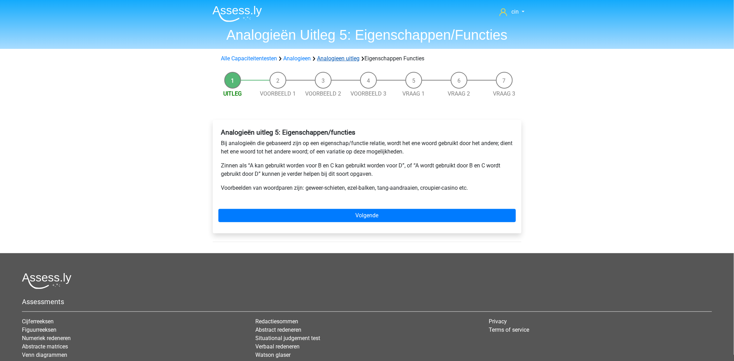
click at [328, 60] on link "Analogieen uitleg" at bounding box center [338, 58] width 43 height 7
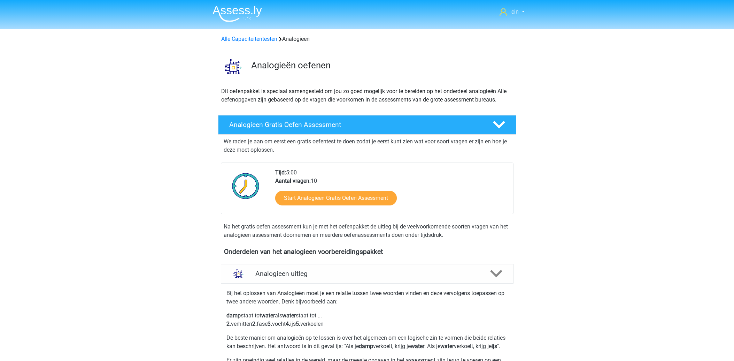
scroll to position [261, 0]
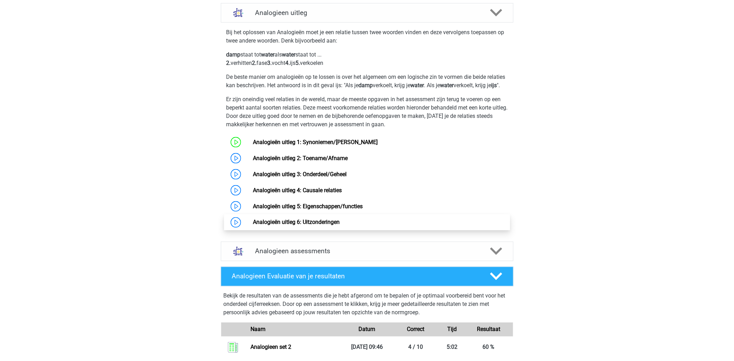
click at [314, 225] on link "Analogieën uitleg 6: Uitzonderingen" at bounding box center [296, 222] width 87 height 7
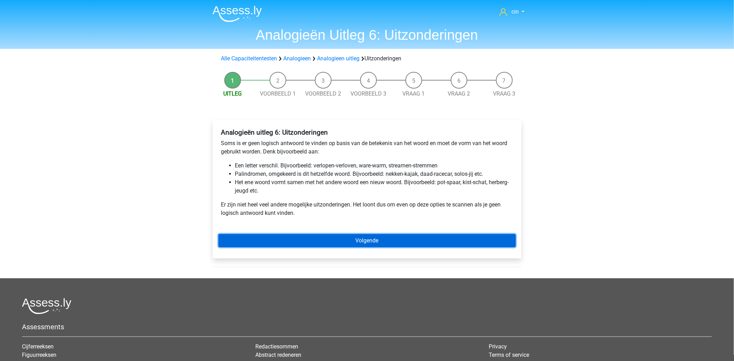
click at [373, 241] on link "Volgende" at bounding box center [368, 240] width 298 height 13
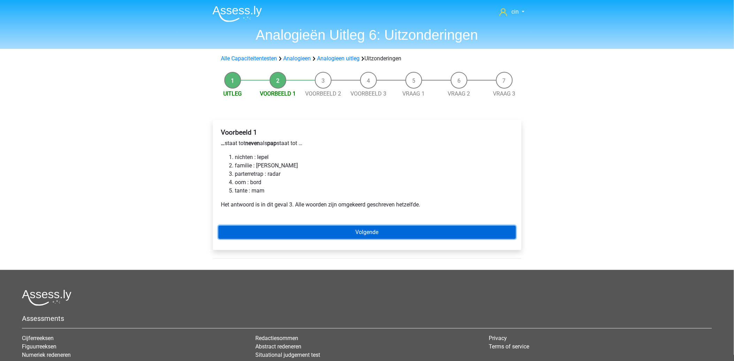
click at [395, 227] on link "Volgende" at bounding box center [368, 231] width 298 height 13
click at [396, 229] on link "Volgende" at bounding box center [368, 231] width 298 height 13
click at [367, 232] on link "Volgende" at bounding box center [368, 231] width 298 height 13
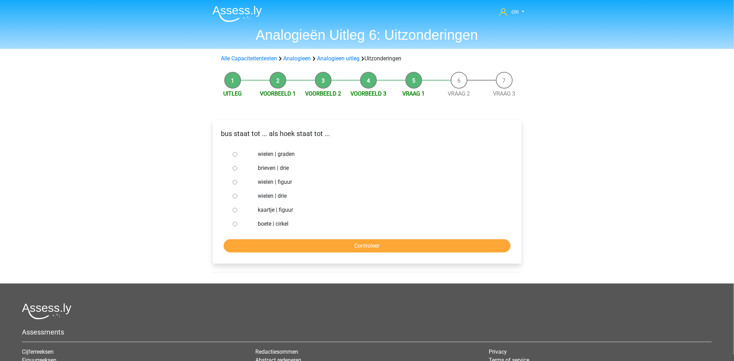
click at [276, 182] on label "wielen | figuur" at bounding box center [378, 182] width 241 height 8
click at [237, 182] on input "wielen | figuur" at bounding box center [235, 182] width 5 height 5
radio input "true"
click at [328, 245] on input "Controleer" at bounding box center [367, 245] width 287 height 13
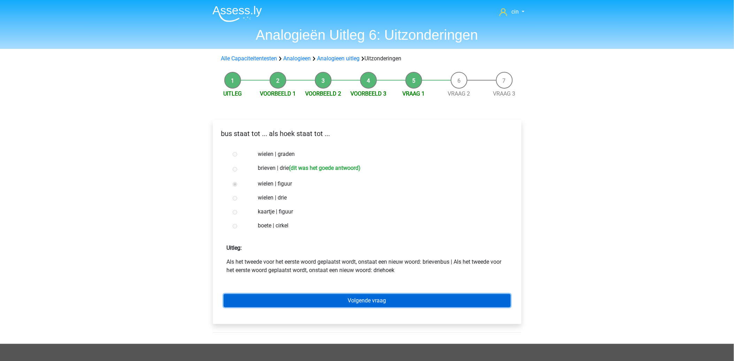
click at [369, 303] on link "Volgende vraag" at bounding box center [367, 300] width 287 height 13
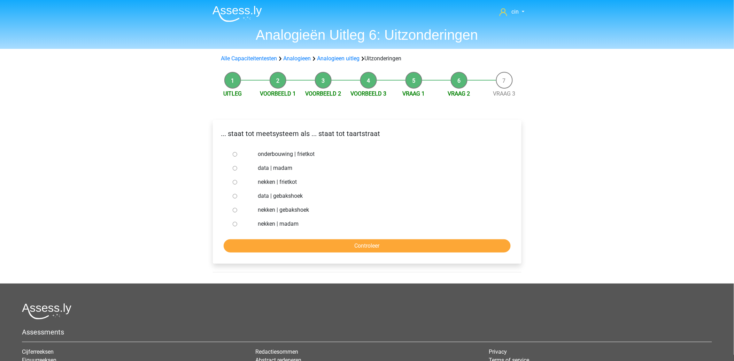
click at [239, 221] on div at bounding box center [241, 224] width 23 height 14
click at [236, 224] on input "nekken | madam" at bounding box center [235, 224] width 5 height 5
radio input "true"
click at [252, 246] on input "Controleer" at bounding box center [367, 245] width 287 height 13
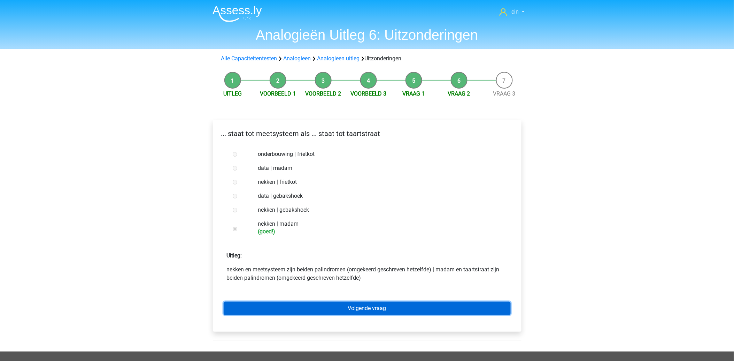
click at [313, 308] on link "Volgende vraag" at bounding box center [367, 307] width 287 height 13
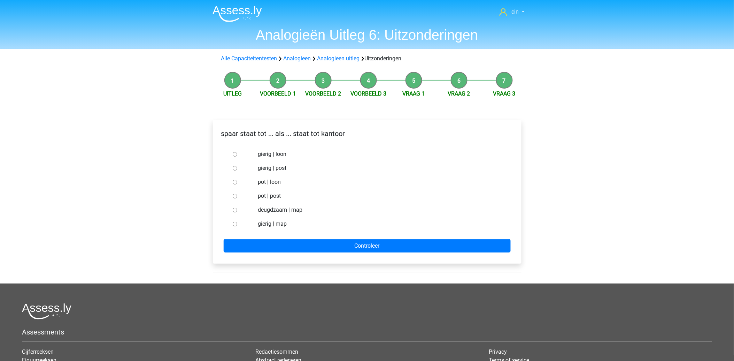
click at [234, 195] on input "pot | post" at bounding box center [235, 196] width 5 height 5
radio input "true"
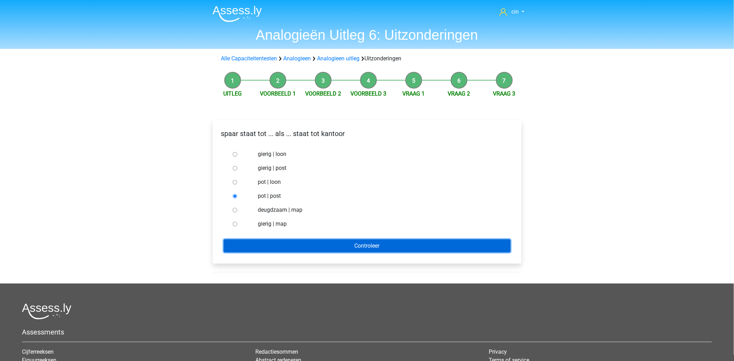
click at [382, 249] on input "Controleer" at bounding box center [367, 245] width 287 height 13
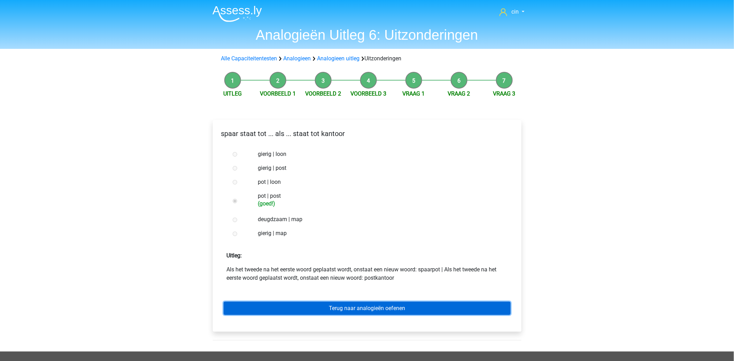
click at [322, 311] on link "Terug naar analogieën oefenen" at bounding box center [367, 307] width 287 height 13
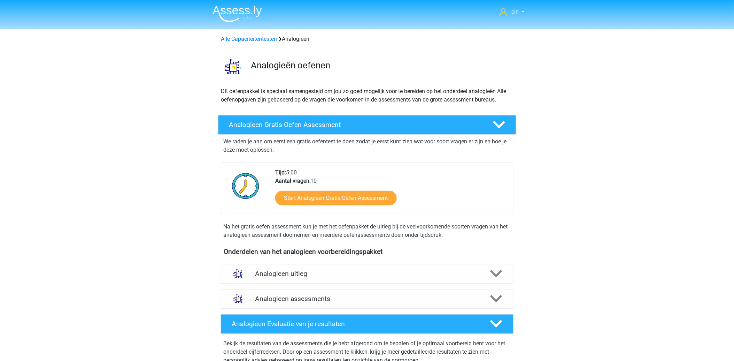
click at [234, 34] on div "Alle Capaciteitentesten Analogieen" at bounding box center [367, 37] width 331 height 11
click at [228, 40] on link "Alle Capaciteitentesten" at bounding box center [249, 39] width 56 height 7
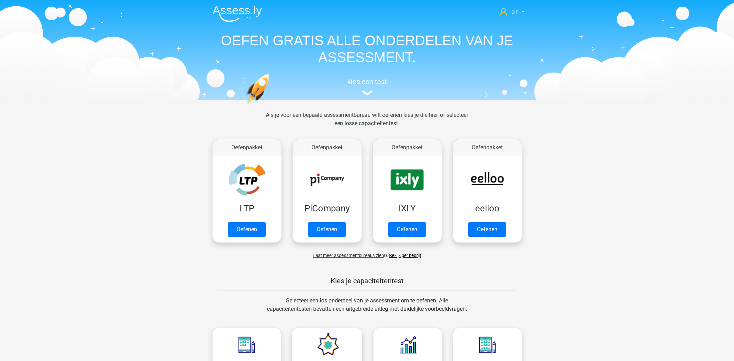
scroll to position [257, 0]
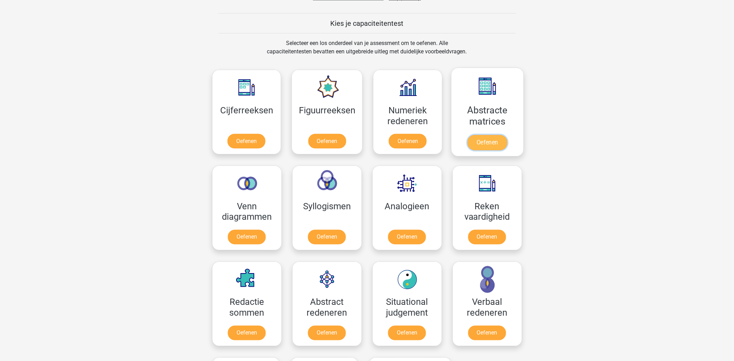
click at [507, 135] on link "Oefenen" at bounding box center [488, 142] width 40 height 15
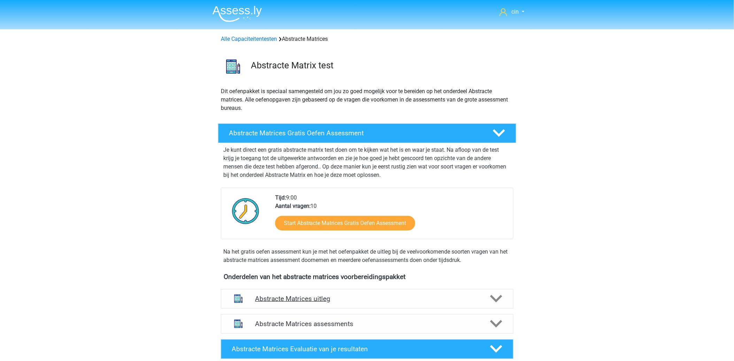
click at [286, 297] on h4 "Abstracte Matrices uitleg" at bounding box center [367, 298] width 224 height 8
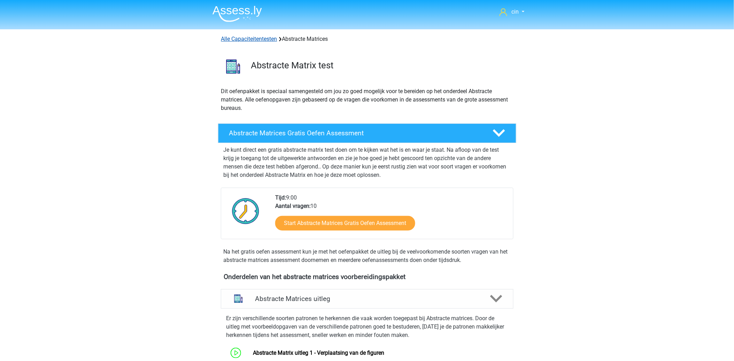
click at [247, 37] on link "Alle Capaciteitentesten" at bounding box center [249, 39] width 56 height 7
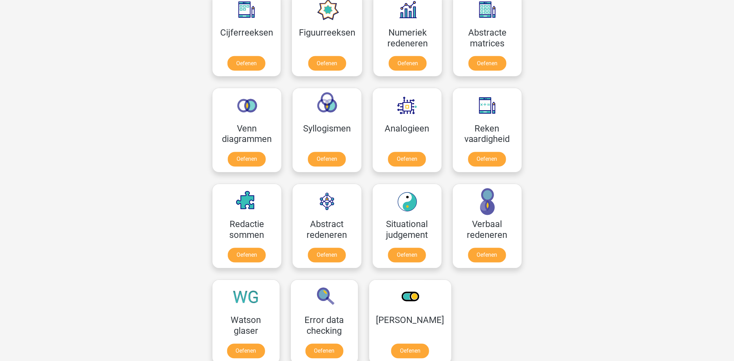
scroll to position [374, 0]
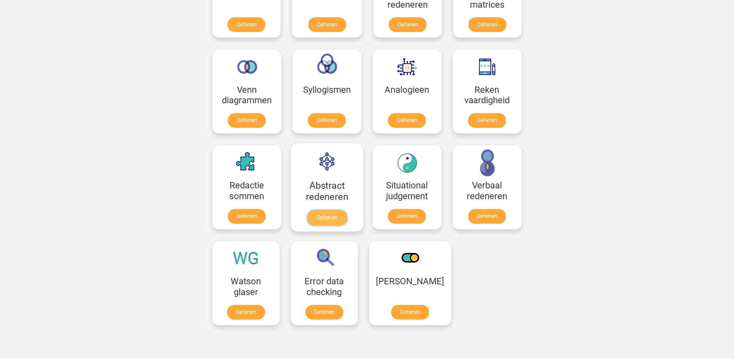
click at [338, 210] on link "Oefenen" at bounding box center [327, 217] width 40 height 15
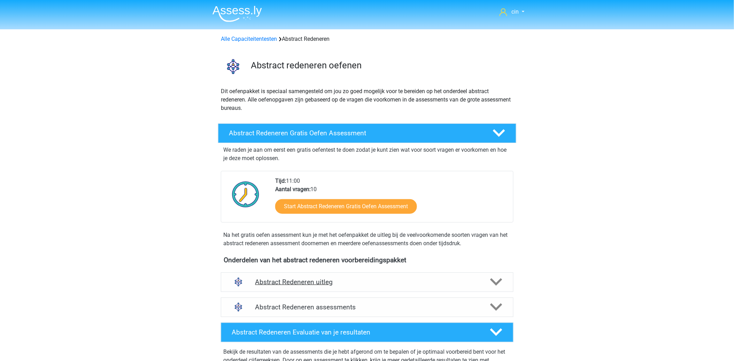
click at [312, 284] on h4 "Abstract Redeneren uitleg" at bounding box center [367, 282] width 224 height 8
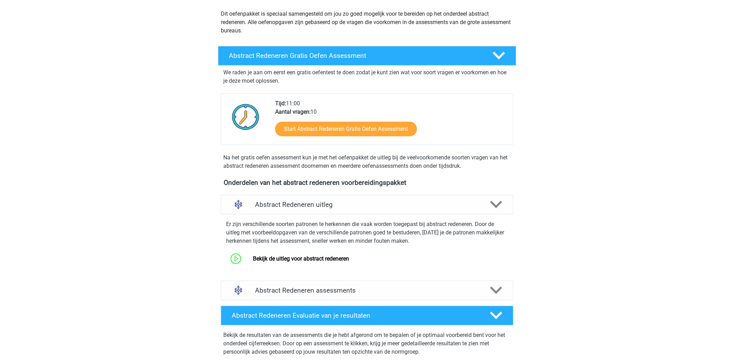
scroll to position [116, 0]
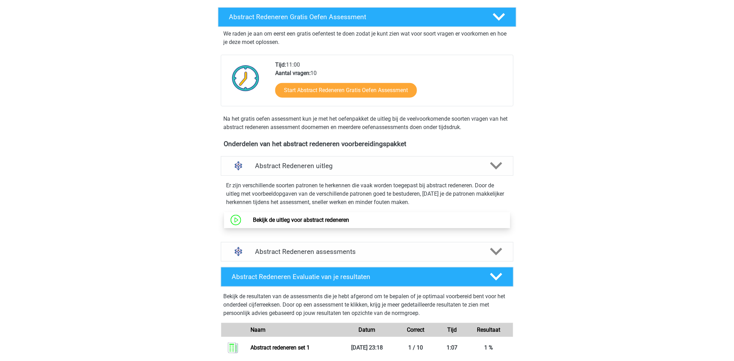
click at [275, 222] on link "Bekijk de uitleg voor abstract redeneren" at bounding box center [301, 219] width 96 height 7
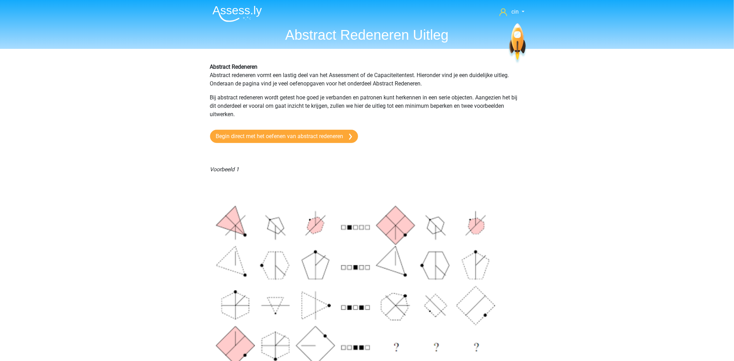
click at [228, 13] on img at bounding box center [237, 14] width 49 height 16
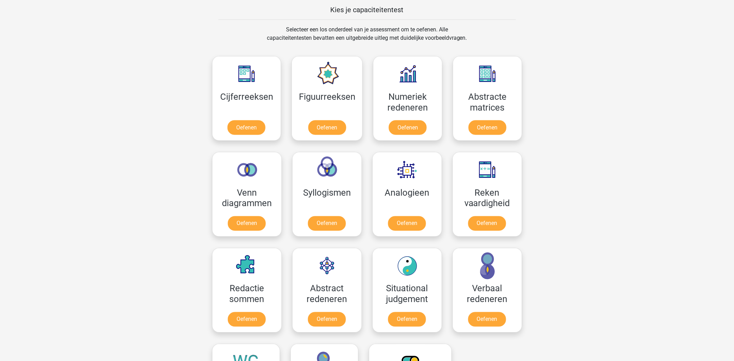
scroll to position [349, 0]
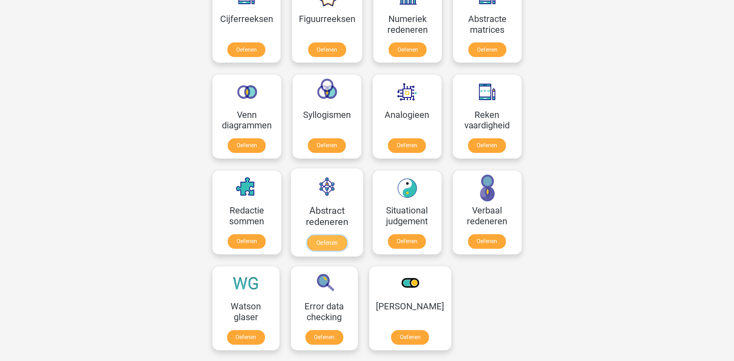
click at [327, 235] on link "Oefenen" at bounding box center [327, 242] width 40 height 15
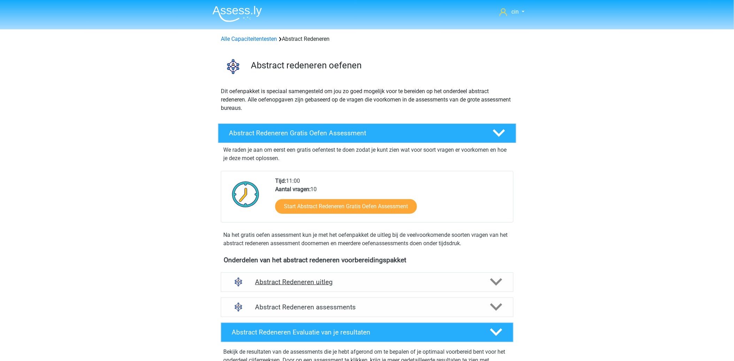
click at [300, 281] on h4 "Abstract Redeneren uitleg" at bounding box center [367, 282] width 224 height 8
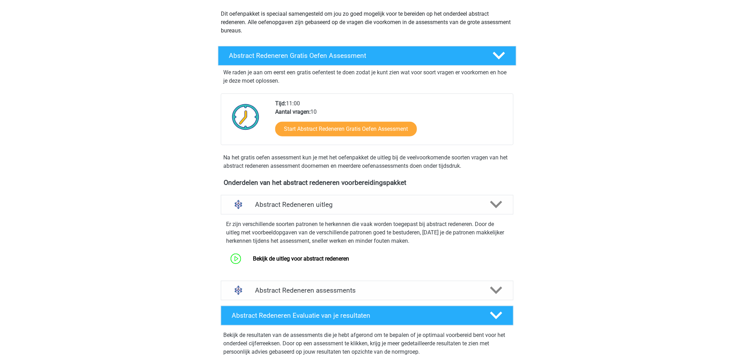
scroll to position [155, 0]
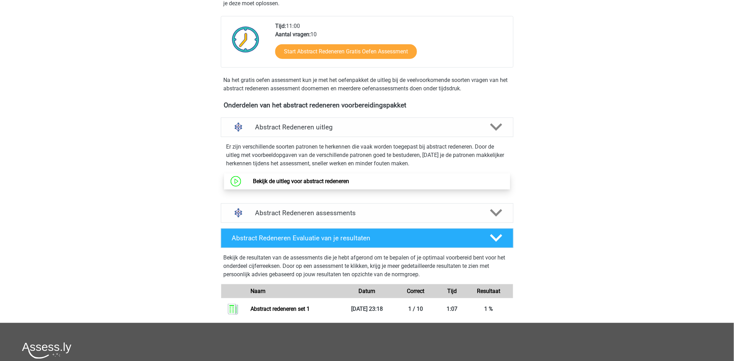
click at [305, 183] on link "Bekijk de uitleg voor abstract redeneren" at bounding box center [301, 181] width 96 height 7
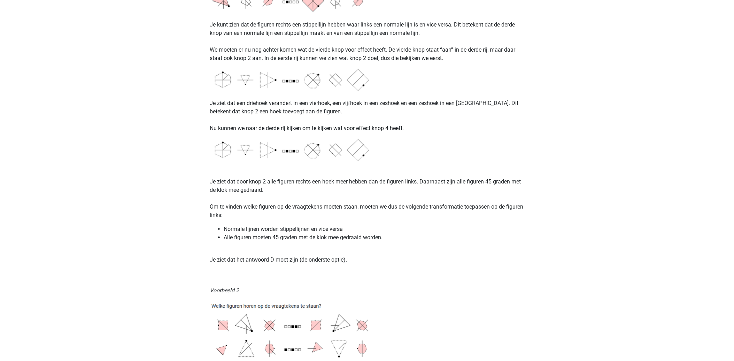
scroll to position [658, 0]
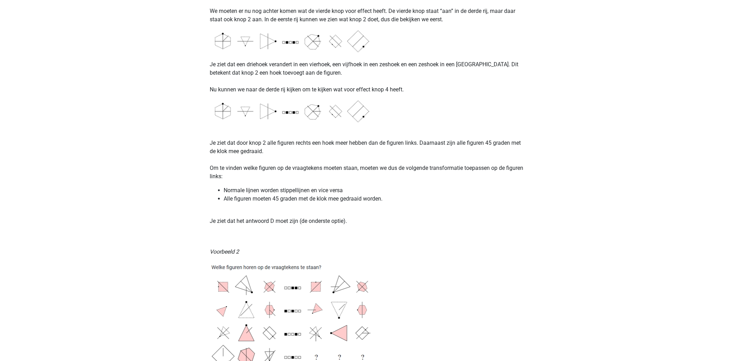
click at [234, 225] on div "Abstract Redeneren Abstract redeneren vormt een lastig deel van het Assessment …" at bounding box center [367, 83] width 331 height 1384
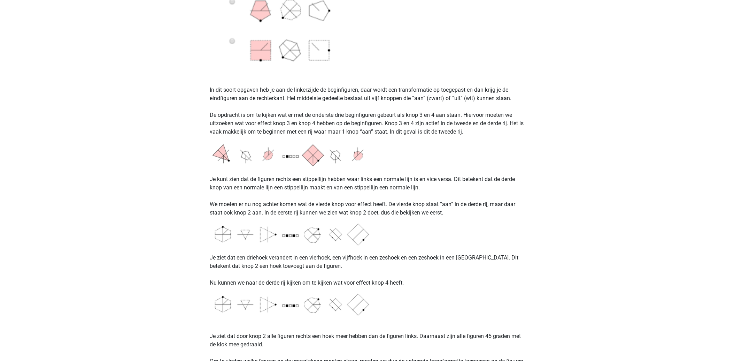
scroll to position [503, 0]
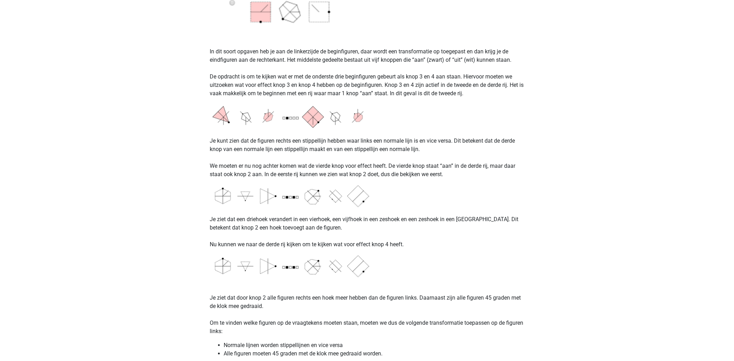
click at [142, 288] on div "cin [EMAIL_ADDRESS][DOMAIN_NAME] Nederlands English" at bounding box center [367, 305] width 734 height 1617
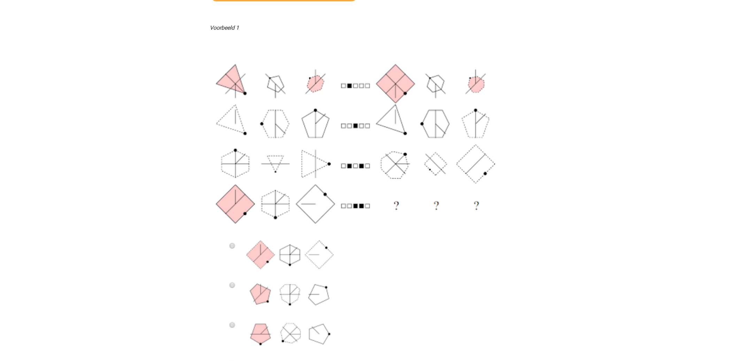
scroll to position [0, 0]
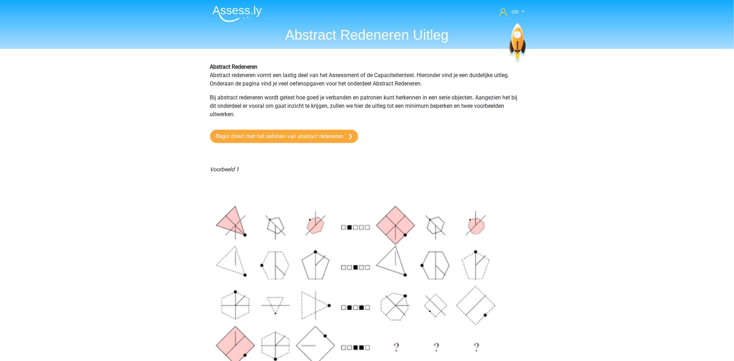
click at [217, 12] on img at bounding box center [237, 14] width 49 height 16
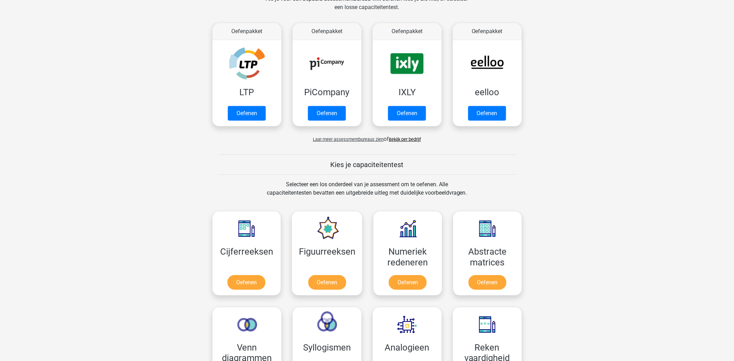
scroll to position [271, 0]
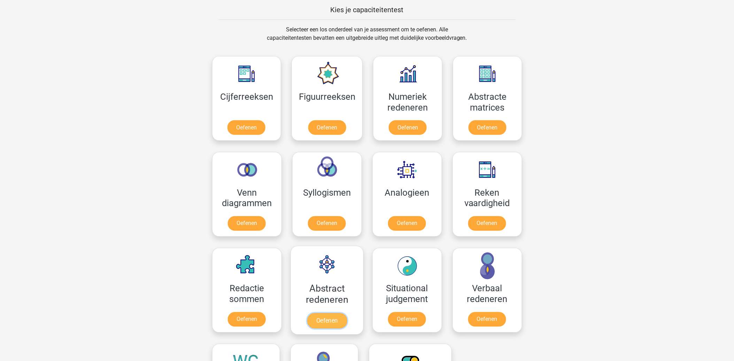
click at [314, 313] on link "Oefenen" at bounding box center [327, 320] width 40 height 15
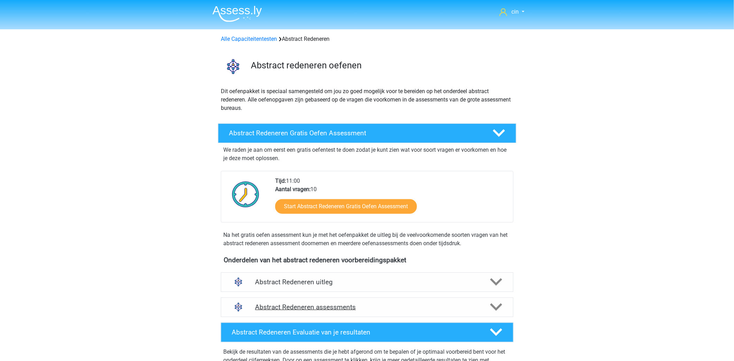
click at [283, 304] on h4 "Abstract Redeneren assessments" at bounding box center [367, 307] width 224 height 8
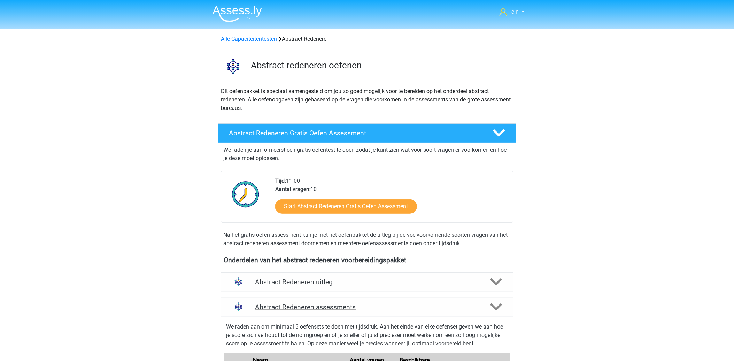
scroll to position [77, 0]
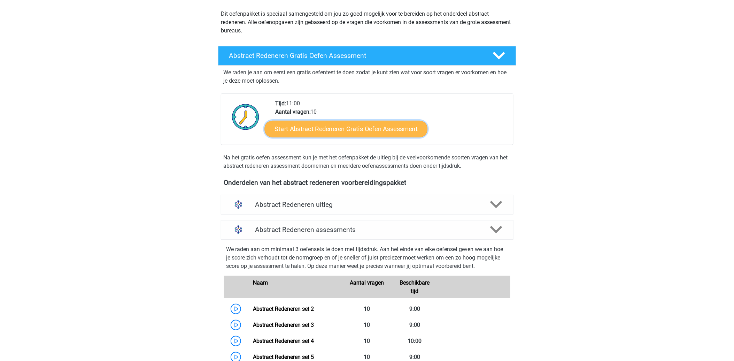
click at [338, 130] on link "Start Abstract Redeneren Gratis Oefen Assessment" at bounding box center [346, 128] width 163 height 17
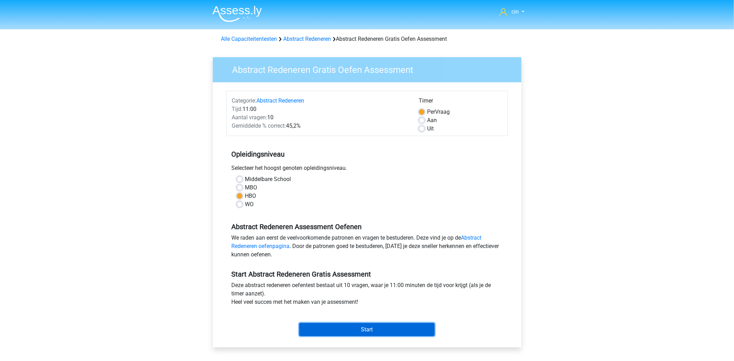
click at [369, 330] on input "Start" at bounding box center [367, 329] width 136 height 13
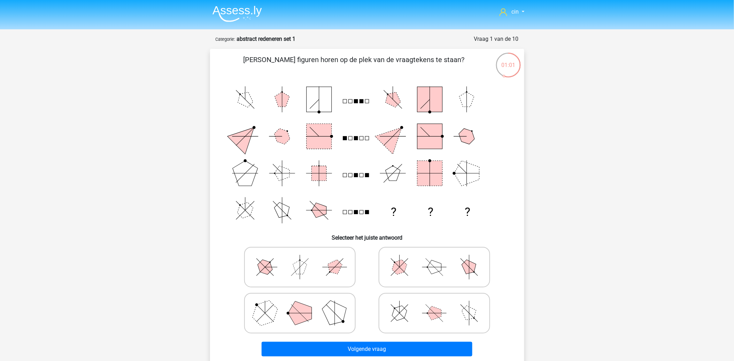
click at [282, 308] on icon at bounding box center [300, 313] width 105 height 35
click at [300, 304] on input "radio" at bounding box center [302, 302] width 5 height 5
radio input "true"
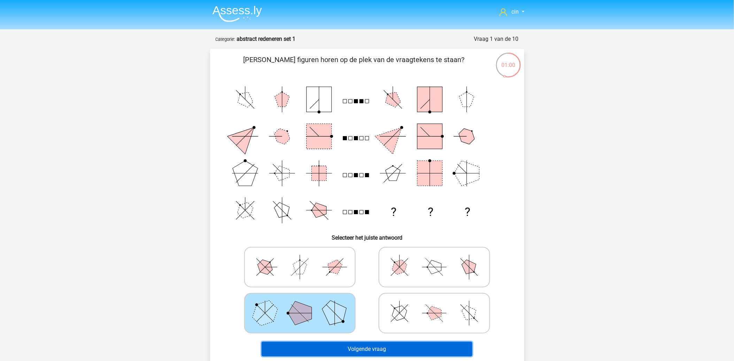
click at [318, 345] on button "Volgende vraag" at bounding box center [367, 349] width 211 height 15
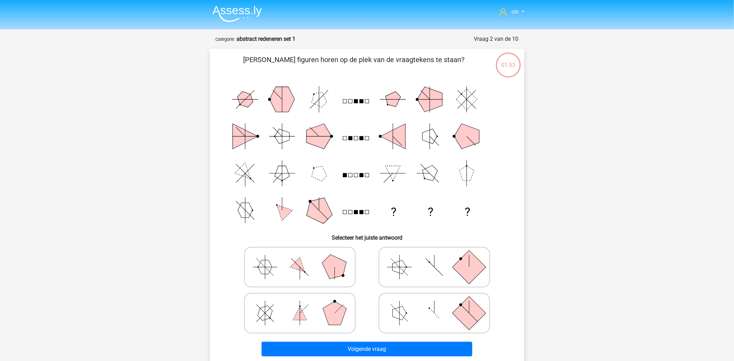
scroll to position [35, 0]
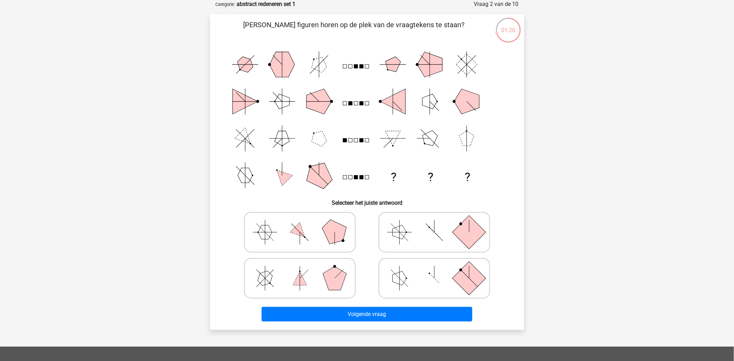
click at [403, 278] on polygon at bounding box center [400, 278] width 14 height 14
click at [435, 269] on input "radio" at bounding box center [437, 267] width 5 height 5
radio input "true"
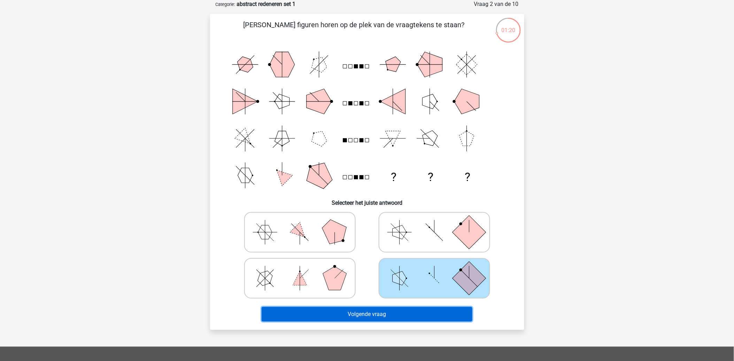
click at [366, 314] on button "Volgende vraag" at bounding box center [367, 314] width 211 height 15
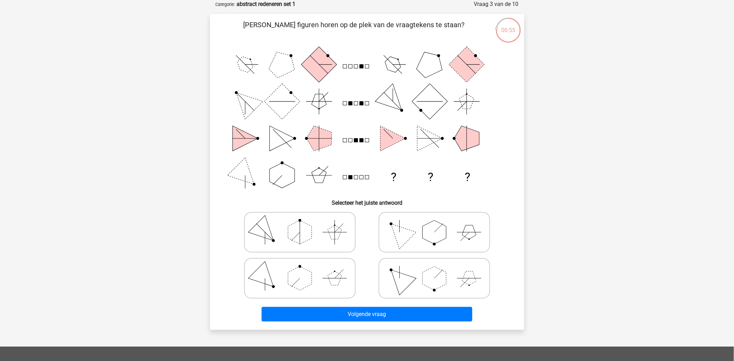
drag, startPoint x: 451, startPoint y: 235, endPoint x: 448, endPoint y: 237, distance: 4.0
click at [451, 235] on icon at bounding box center [434, 232] width 105 height 35
click at [439, 223] on input "radio" at bounding box center [437, 221] width 5 height 5
radio input "true"
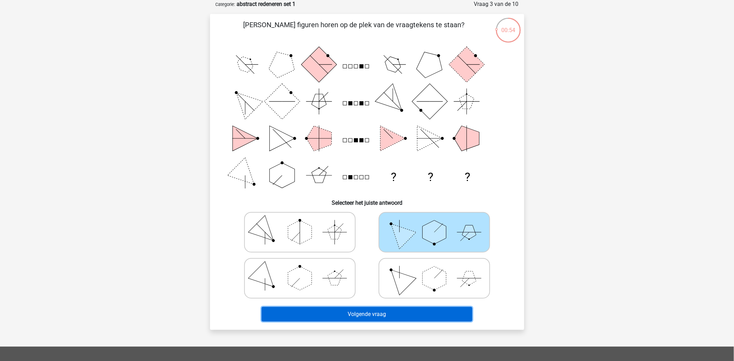
click at [344, 311] on button "Volgende vraag" at bounding box center [367, 314] width 211 height 15
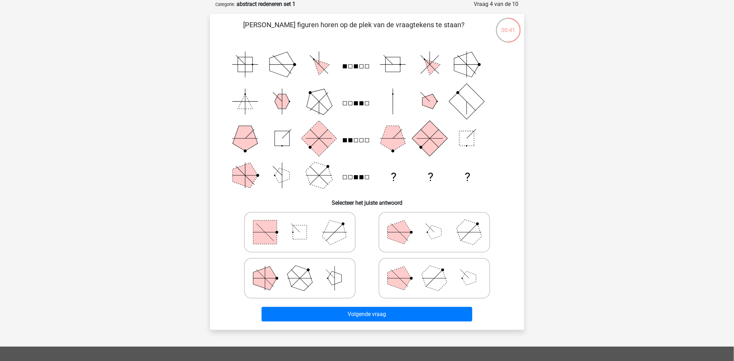
click at [327, 227] on polygon at bounding box center [334, 231] width 33 height 33
click at [305, 223] on input "radio" at bounding box center [302, 221] width 5 height 5
radio input "true"
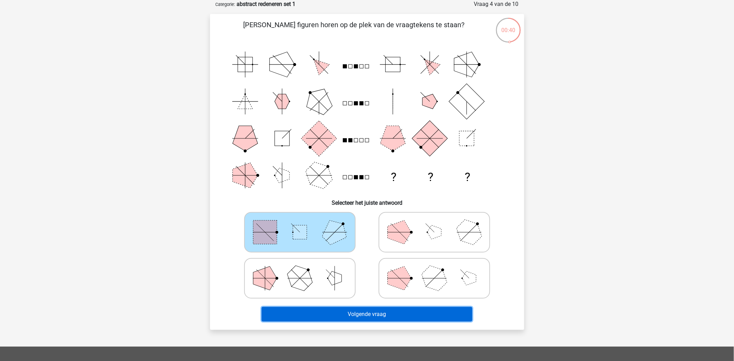
click at [337, 312] on button "Volgende vraag" at bounding box center [367, 314] width 211 height 15
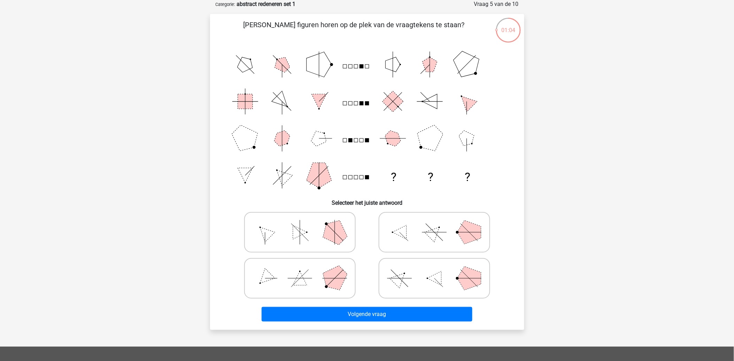
click at [459, 277] on polygon at bounding box center [470, 278] width 24 height 24
click at [439, 269] on input "radio" at bounding box center [437, 267] width 5 height 5
radio input "true"
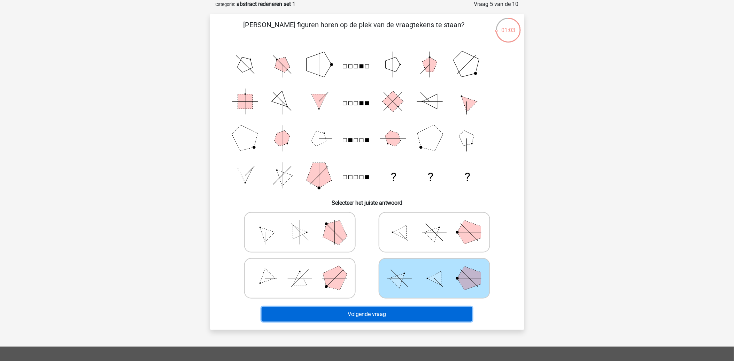
click at [372, 309] on button "Volgende vraag" at bounding box center [367, 314] width 211 height 15
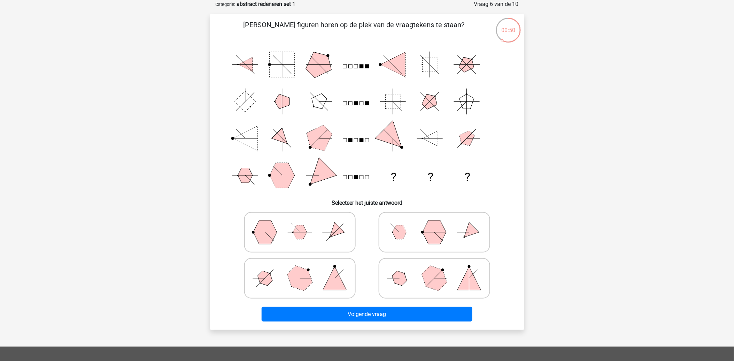
click at [292, 232] on icon at bounding box center [300, 232] width 105 height 35
click at [300, 223] on input "radio" at bounding box center [302, 221] width 5 height 5
radio input "true"
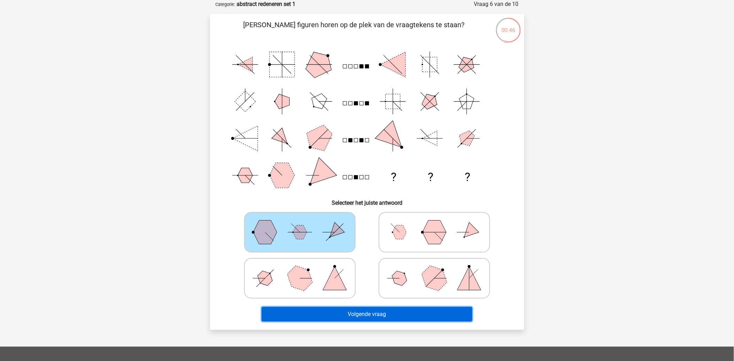
click at [410, 316] on button "Volgende vraag" at bounding box center [367, 314] width 211 height 15
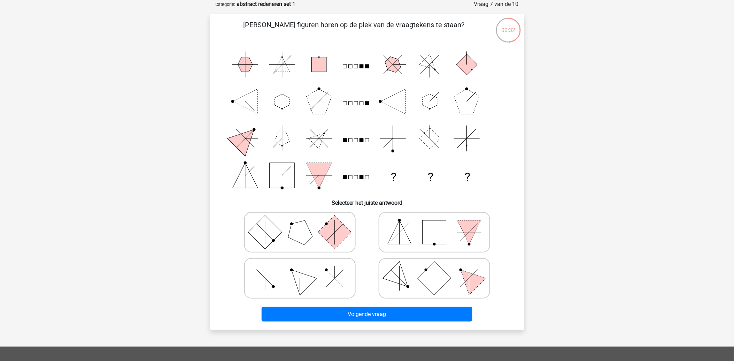
click at [280, 276] on icon at bounding box center [300, 278] width 105 height 35
click at [300, 269] on input "radio" at bounding box center [302, 267] width 5 height 5
radio input "true"
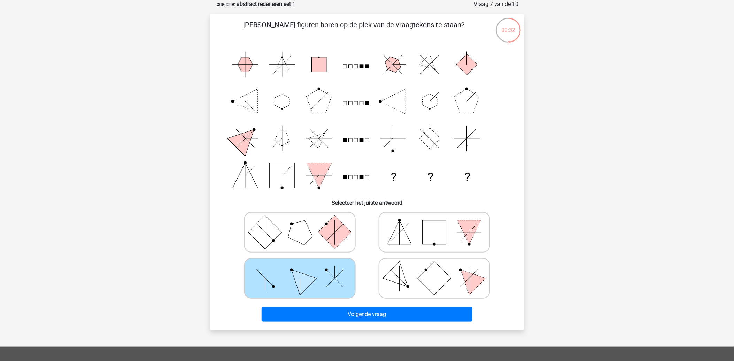
click at [288, 303] on div "Volgende vraag" at bounding box center [367, 312] width 292 height 23
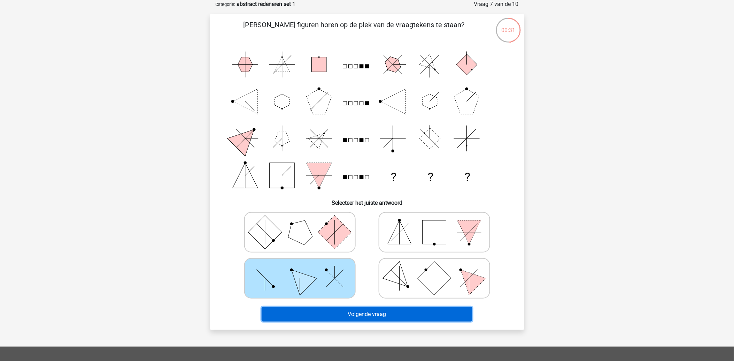
click at [286, 308] on button "Volgende vraag" at bounding box center [367, 314] width 211 height 15
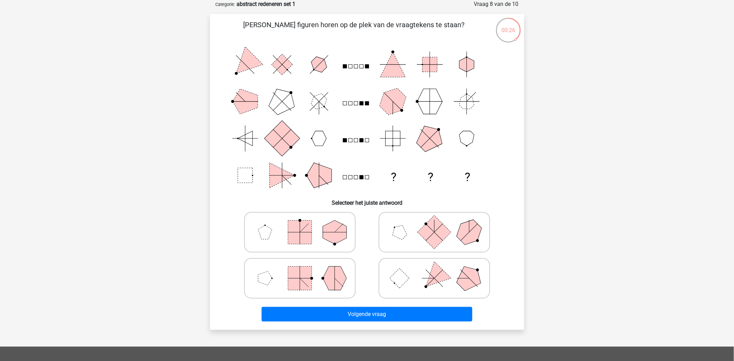
click at [443, 228] on rect at bounding box center [434, 231] width 33 height 33
click at [439, 223] on input "radio" at bounding box center [437, 221] width 5 height 5
radio input "true"
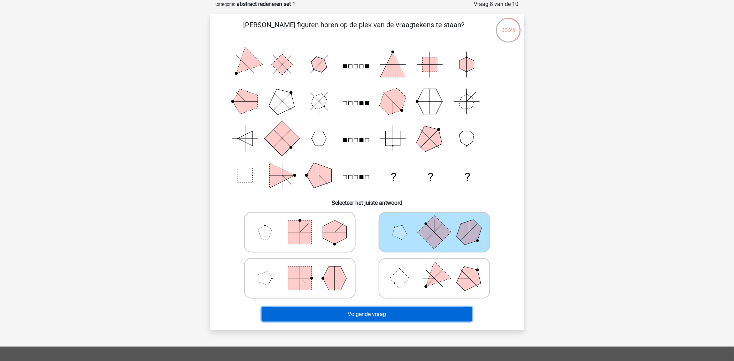
click at [403, 311] on button "Volgende vraag" at bounding box center [367, 314] width 211 height 15
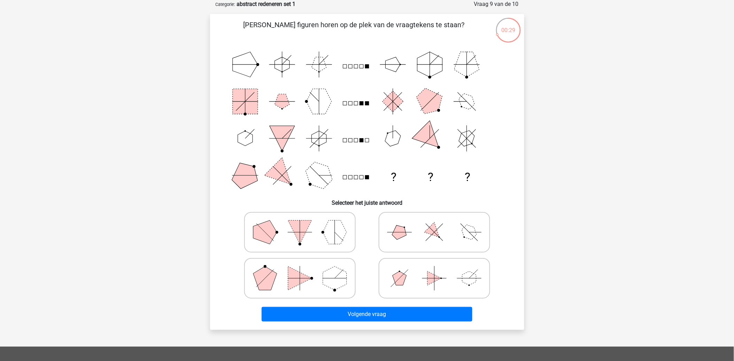
click at [399, 237] on polygon at bounding box center [400, 232] width 20 height 20
click at [435, 223] on input "radio" at bounding box center [437, 221] width 5 height 5
radio input "true"
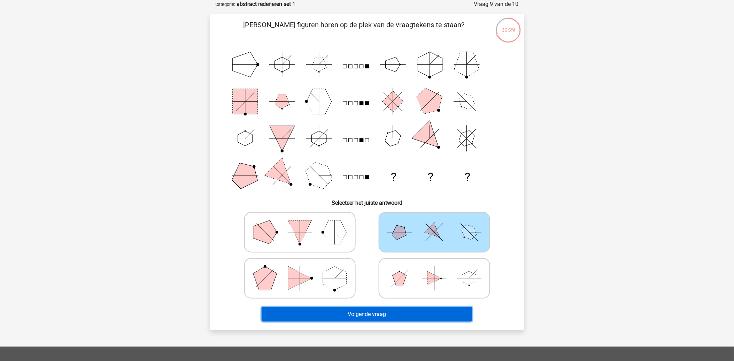
click at [341, 314] on button "Volgende vraag" at bounding box center [367, 314] width 211 height 15
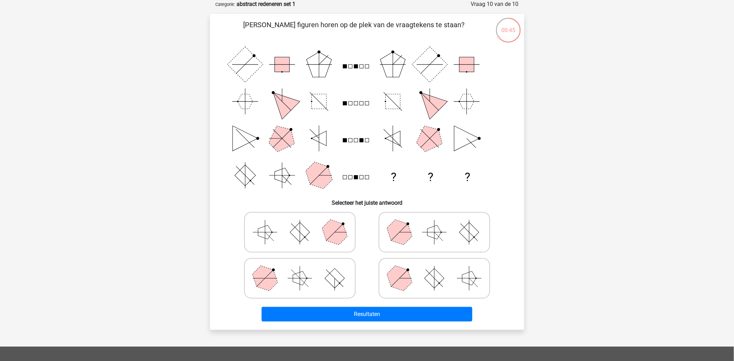
click at [416, 236] on icon at bounding box center [434, 232] width 105 height 35
click at [435, 223] on input "radio" at bounding box center [437, 221] width 5 height 5
radio input "true"
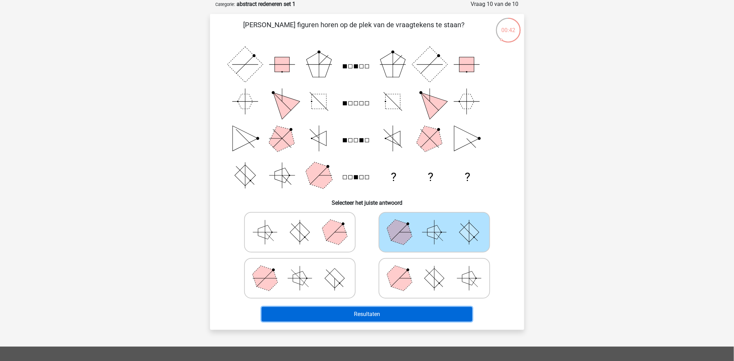
click at [355, 311] on button "Resultaten" at bounding box center [367, 314] width 211 height 15
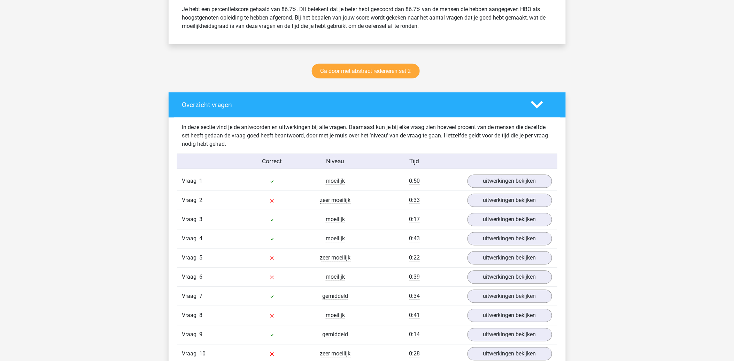
scroll to position [426, 0]
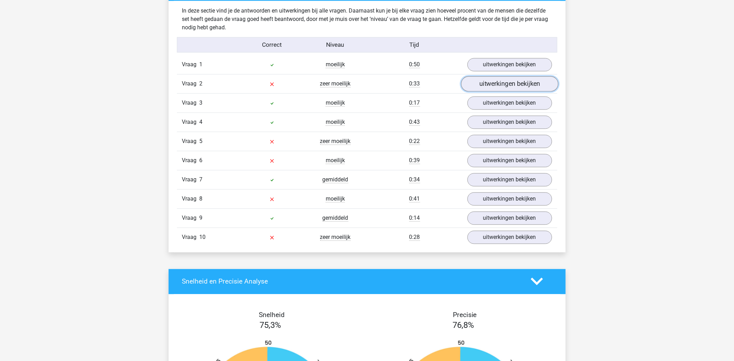
click at [511, 86] on link "uitwerkingen bekijken" at bounding box center [509, 83] width 97 height 15
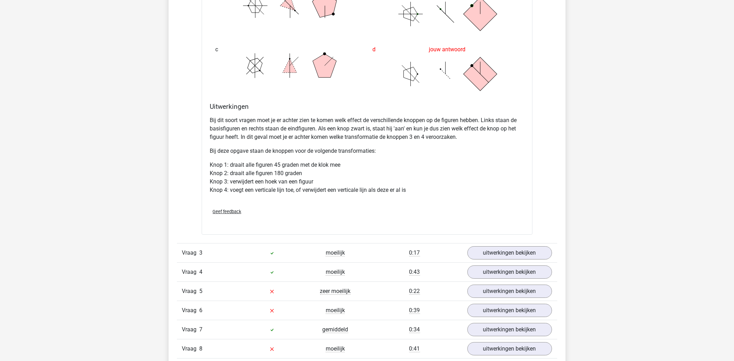
scroll to position [813, 0]
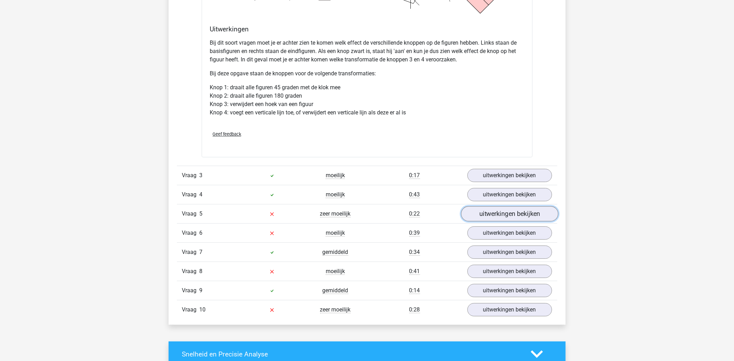
click at [509, 217] on link "uitwerkingen bekijken" at bounding box center [509, 213] width 97 height 15
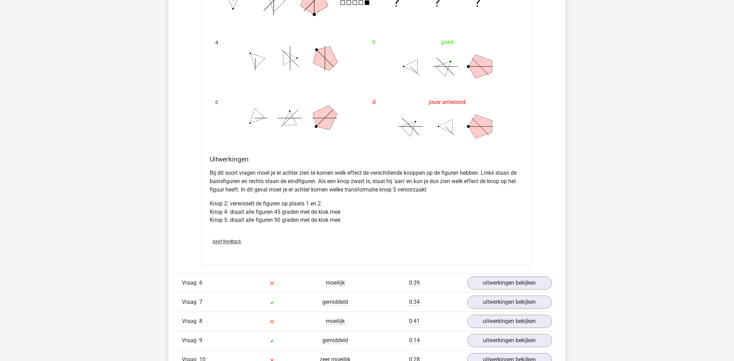
scroll to position [1239, 0]
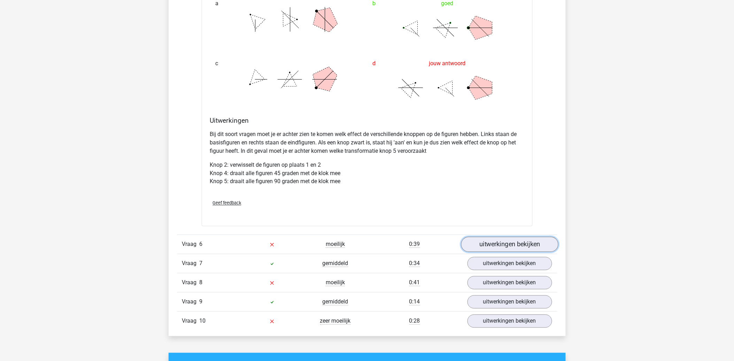
click at [478, 243] on link "uitwerkingen bekijken" at bounding box center [509, 244] width 97 height 15
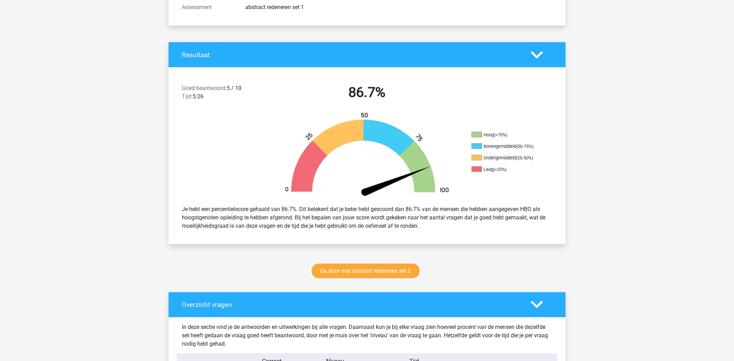
scroll to position [0, 0]
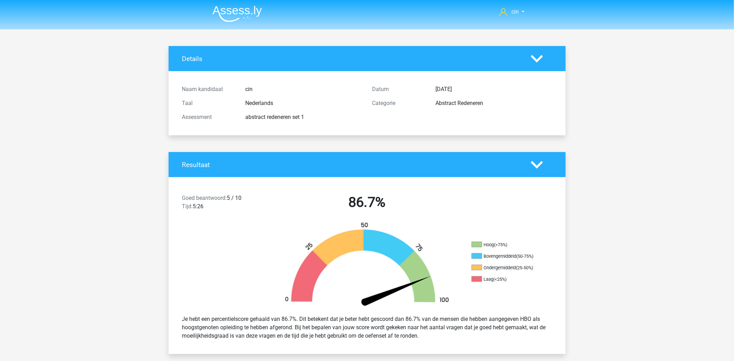
click at [231, 8] on img at bounding box center [237, 14] width 49 height 16
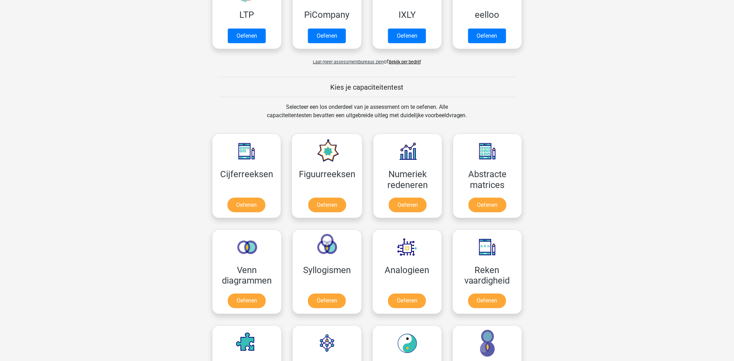
scroll to position [232, 0]
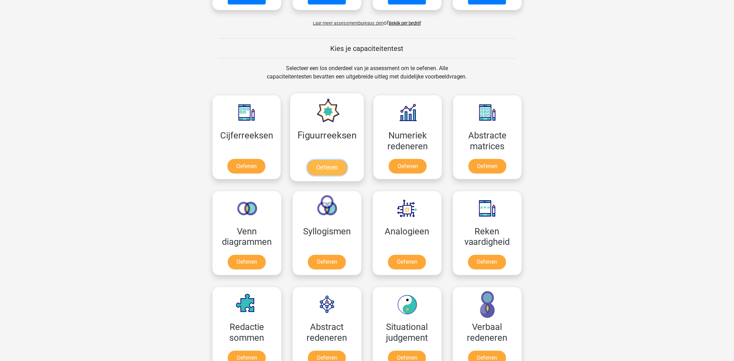
click at [332, 160] on link "Oefenen" at bounding box center [327, 167] width 40 height 15
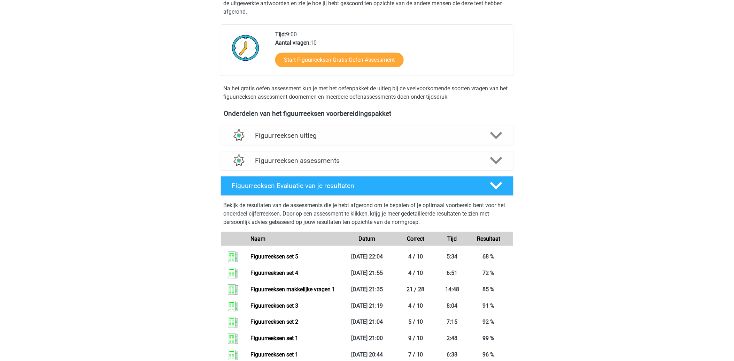
scroll to position [193, 0]
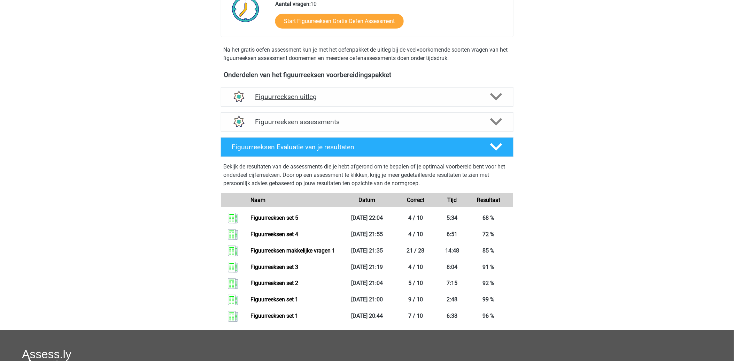
click at [305, 98] on h4 "Figuurreeksen uitleg" at bounding box center [367, 97] width 224 height 8
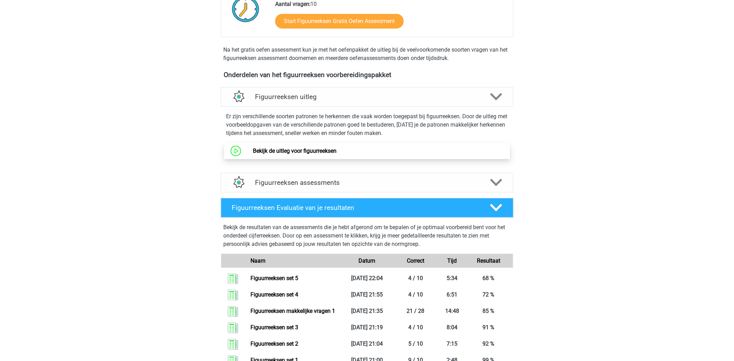
click at [324, 148] on link "Bekijk de uitleg voor figuurreeksen" at bounding box center [295, 150] width 84 height 7
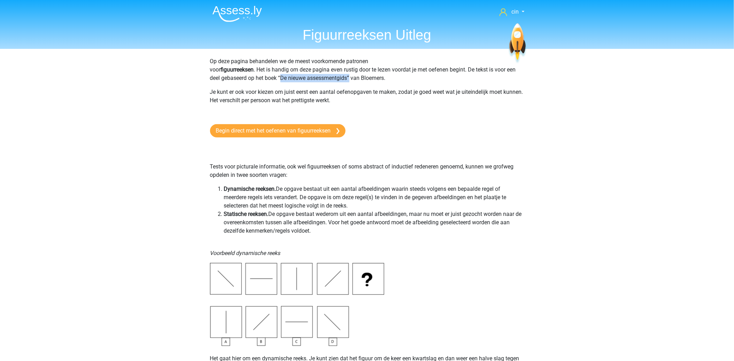
drag, startPoint x: 269, startPoint y: 77, endPoint x: 339, endPoint y: 79, distance: 69.4
click at [339, 79] on p "Op deze pagina behandelen we de meest voorkomende patronen voor figuurreeksen .…" at bounding box center [367, 69] width 314 height 25
copy p "De nieuwe assessmentgids”"
